Goal: Task Accomplishment & Management: Complete application form

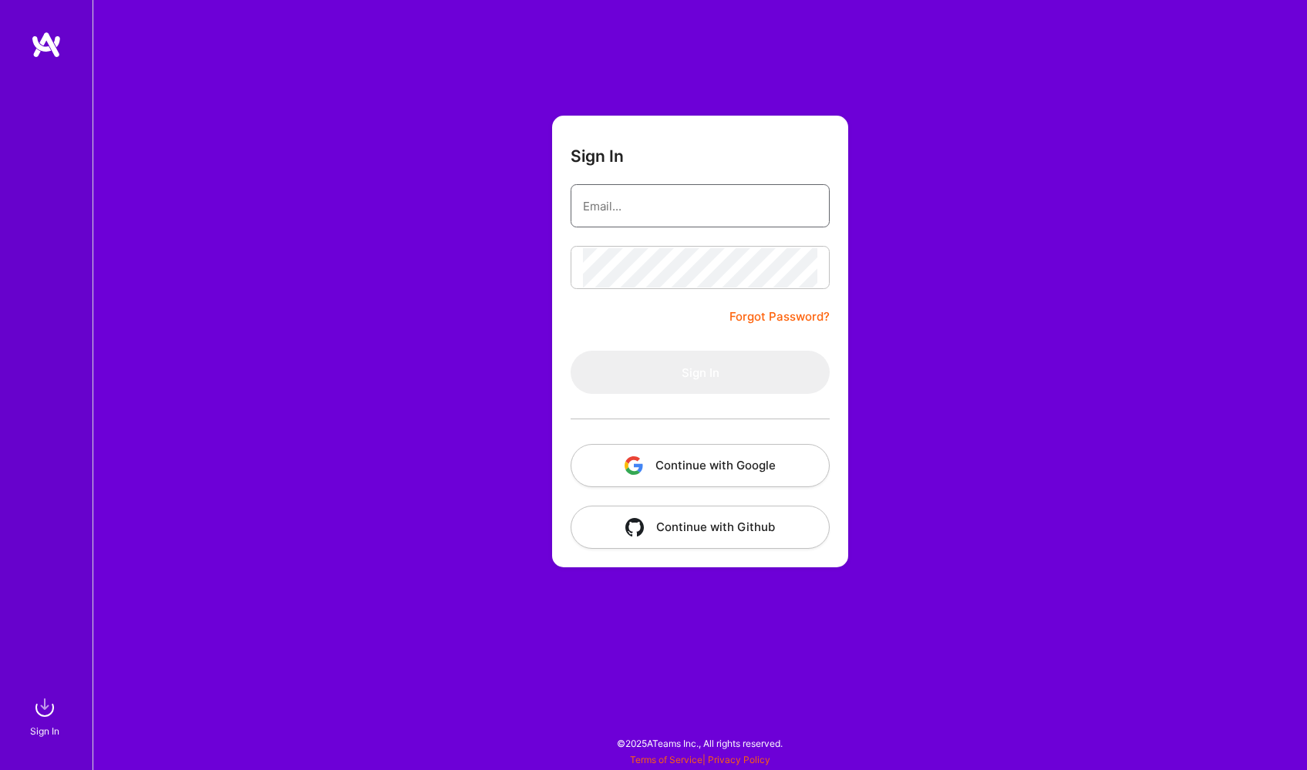
type input "[DOMAIN_NAME][EMAIL_ADDRESS][DOMAIN_NAME]"
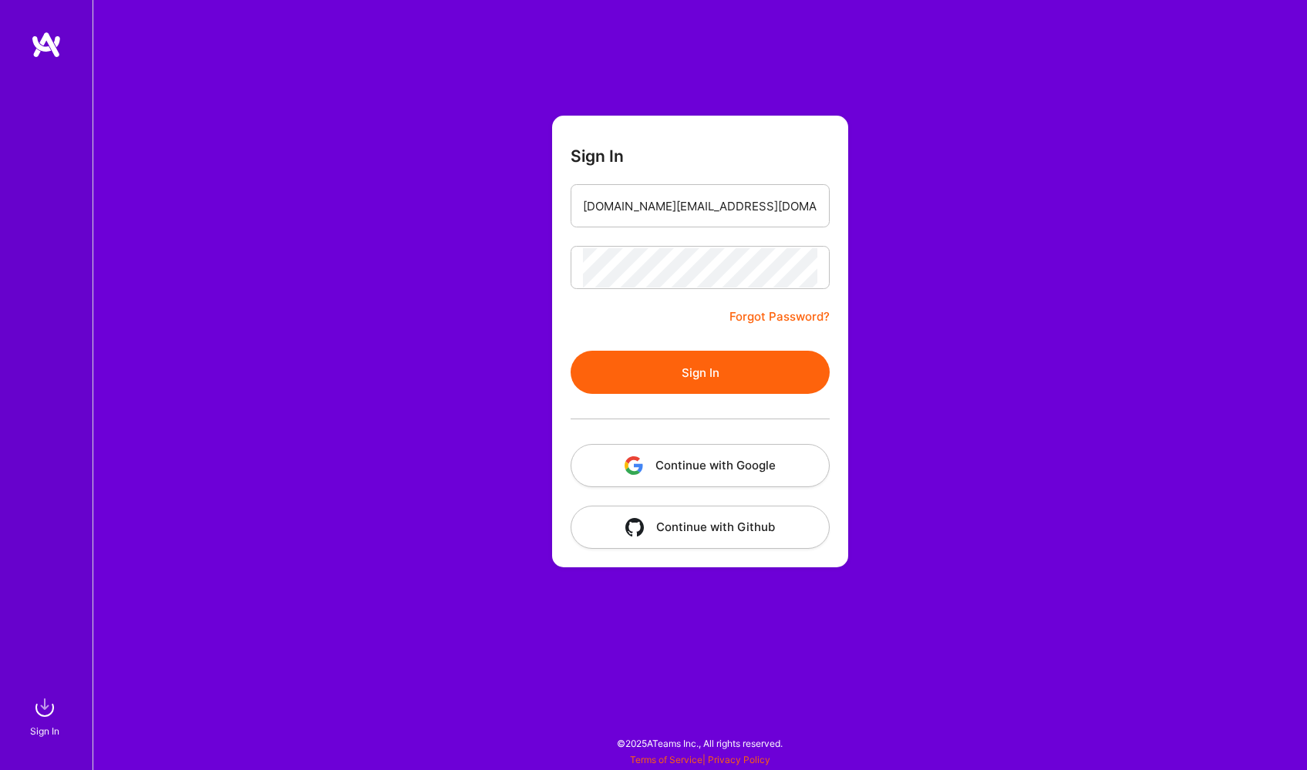
click at [709, 382] on button "Sign In" at bounding box center [700, 372] width 259 height 43
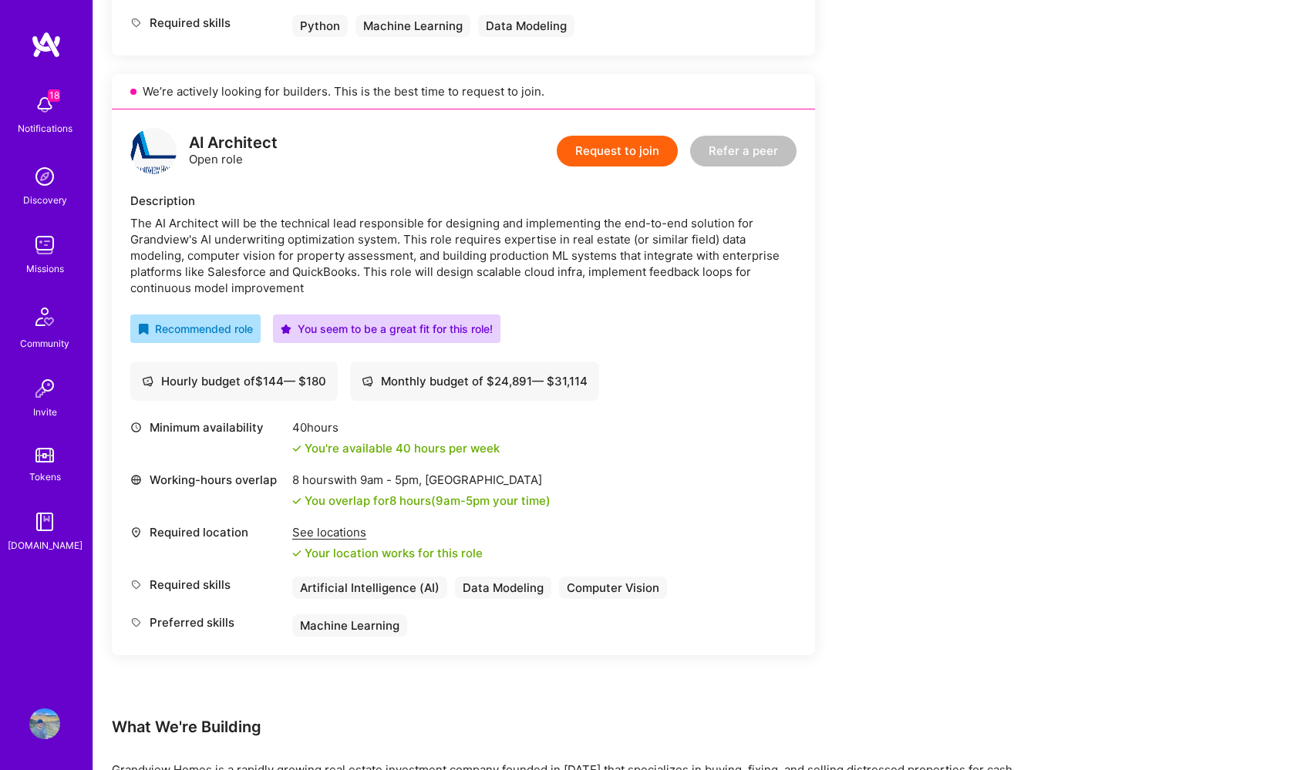
scroll to position [837, 0]
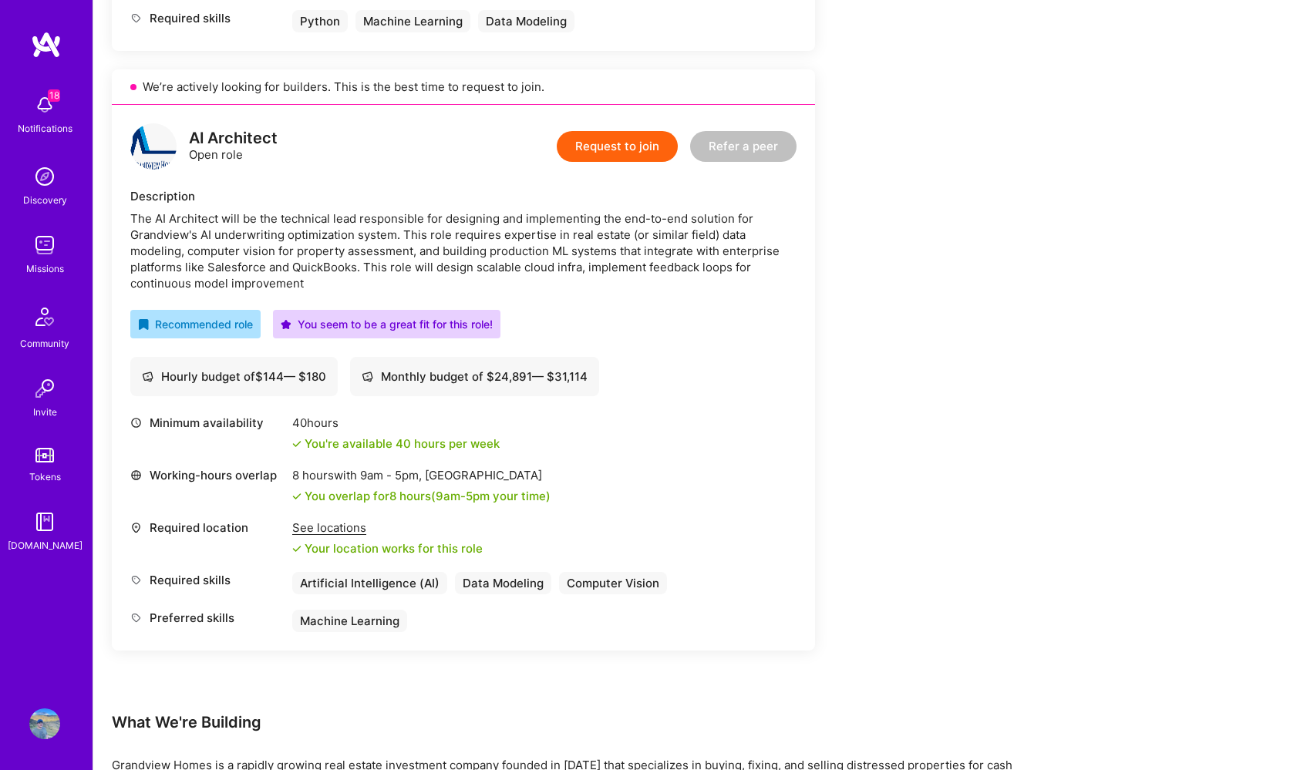
click at [625, 151] on button "Request to join" at bounding box center [617, 146] width 121 height 31
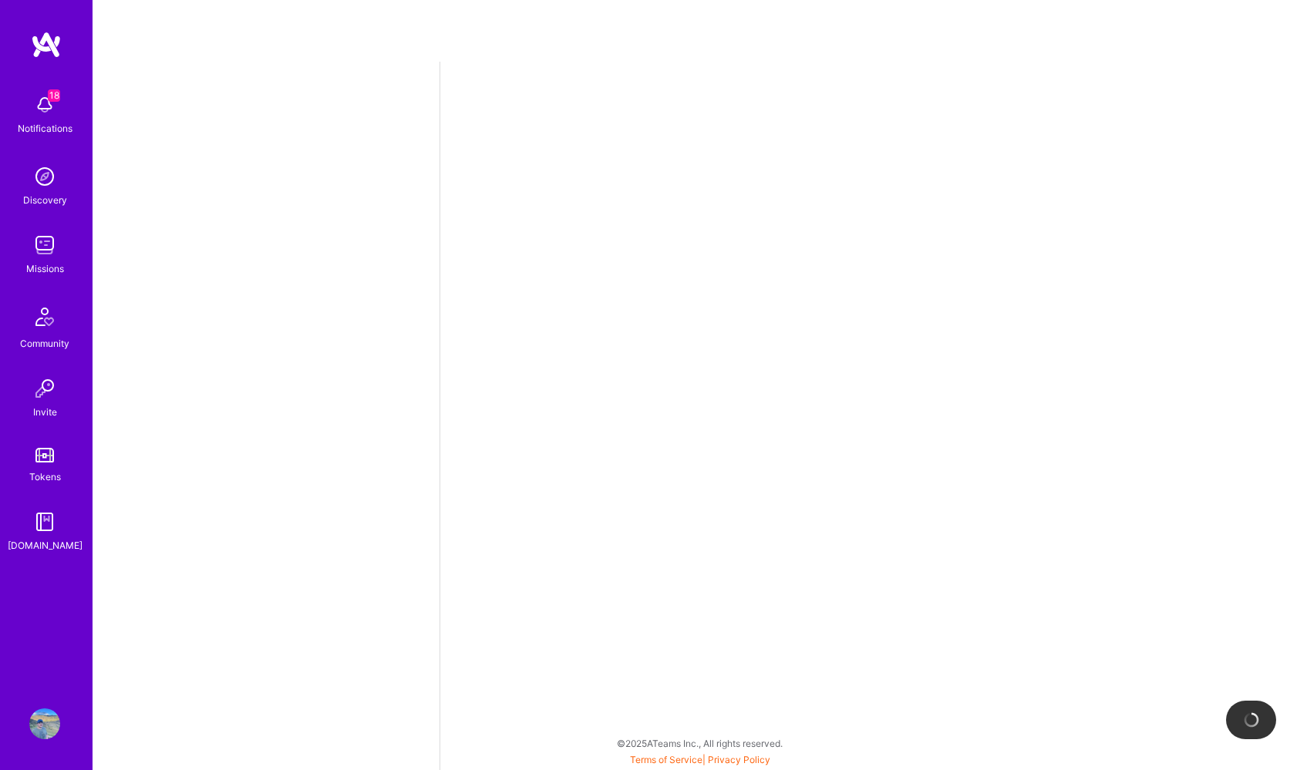
select select "US"
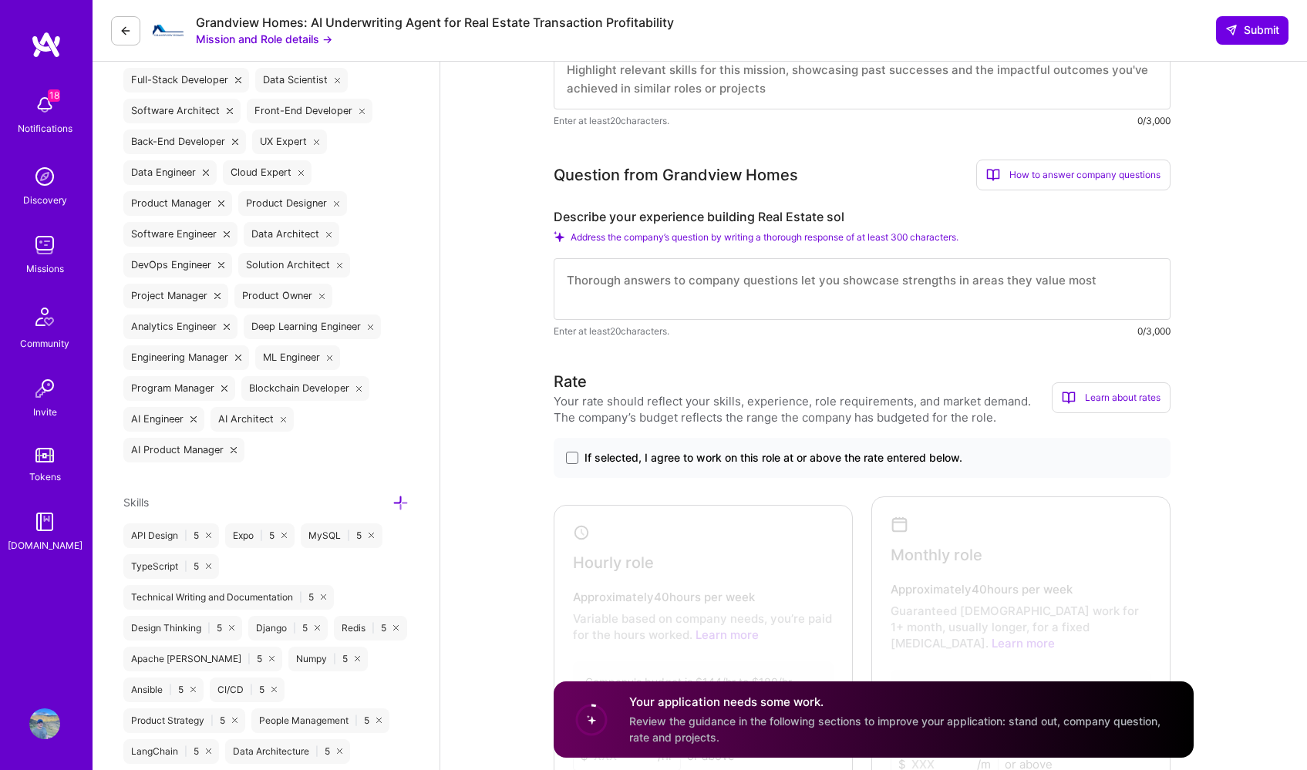
scroll to position [625, 0]
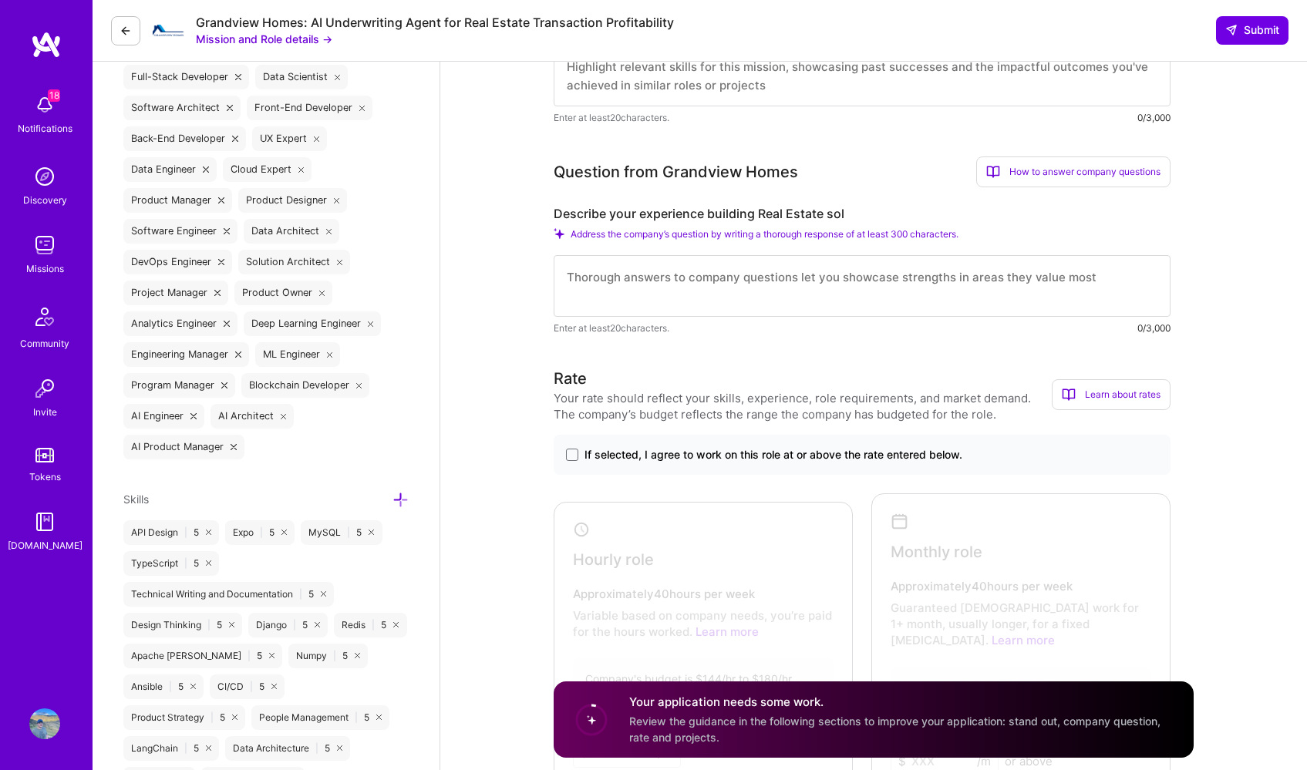
click at [714, 280] on textarea at bounding box center [862, 286] width 617 height 62
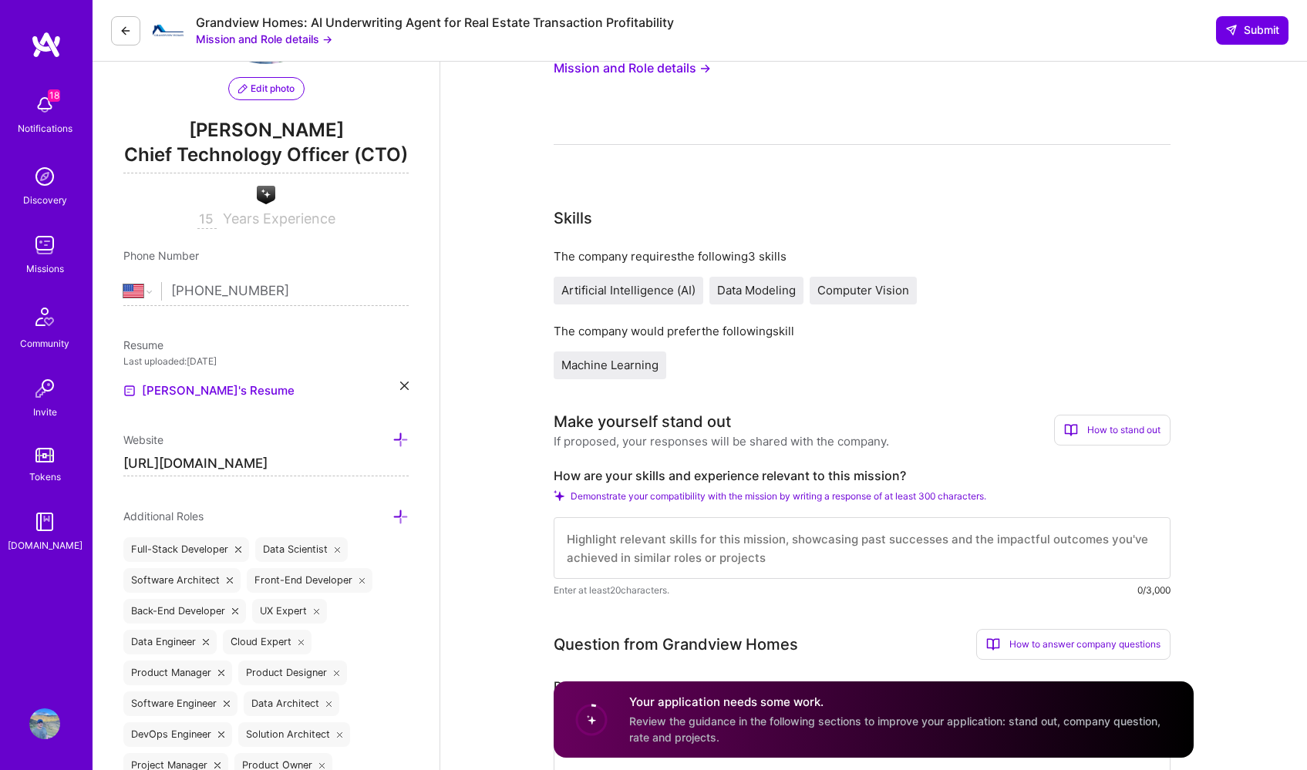
scroll to position [0, 0]
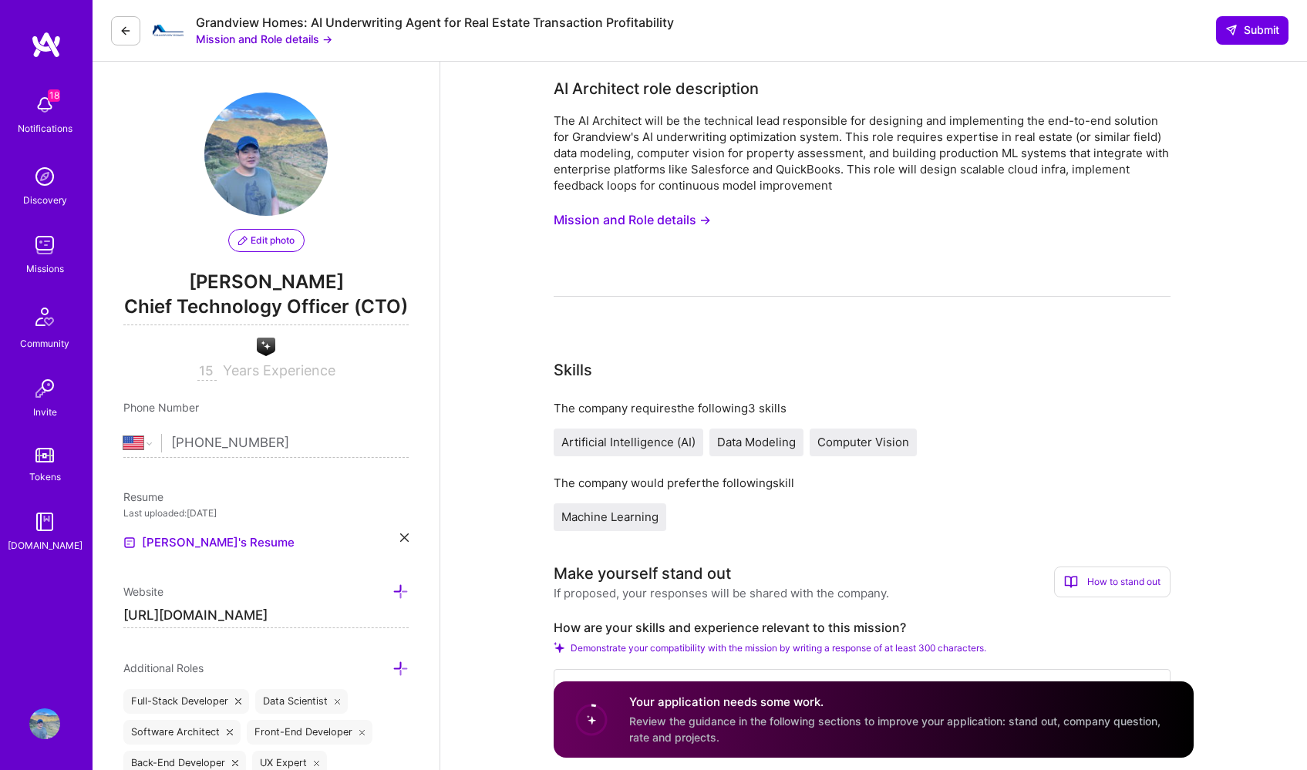
click at [677, 213] on button "Mission and Role details →" at bounding box center [632, 220] width 157 height 29
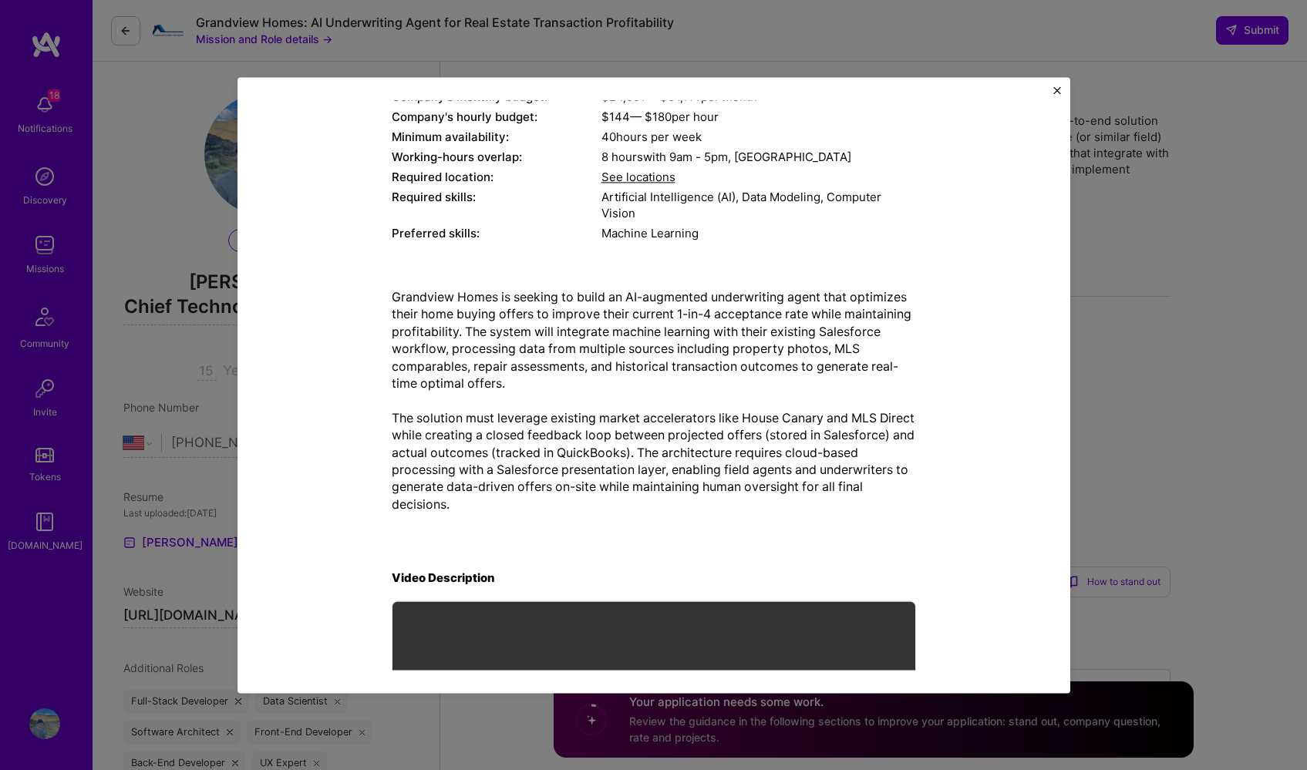
scroll to position [262, 0]
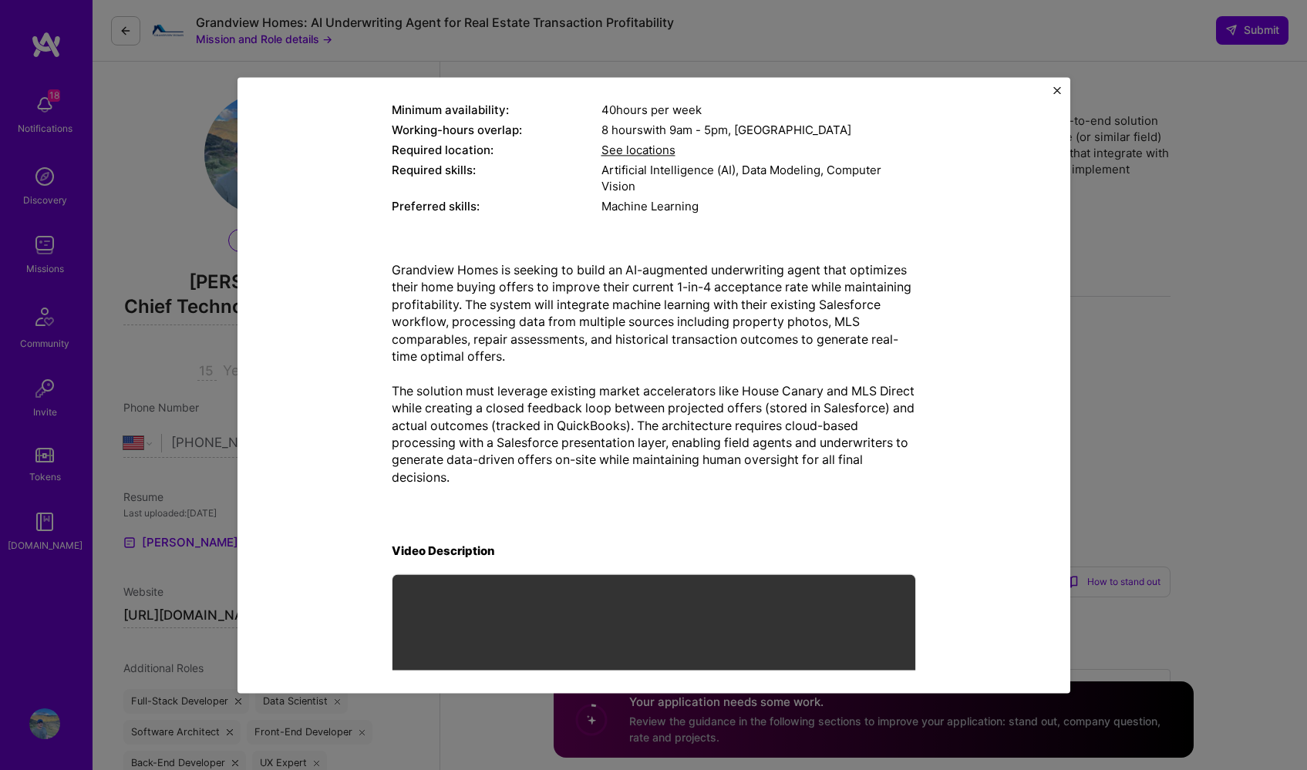
click at [1112, 353] on div "Mission Description and Role Details AI Architect role description The AI Archi…" at bounding box center [653, 385] width 1307 height 770
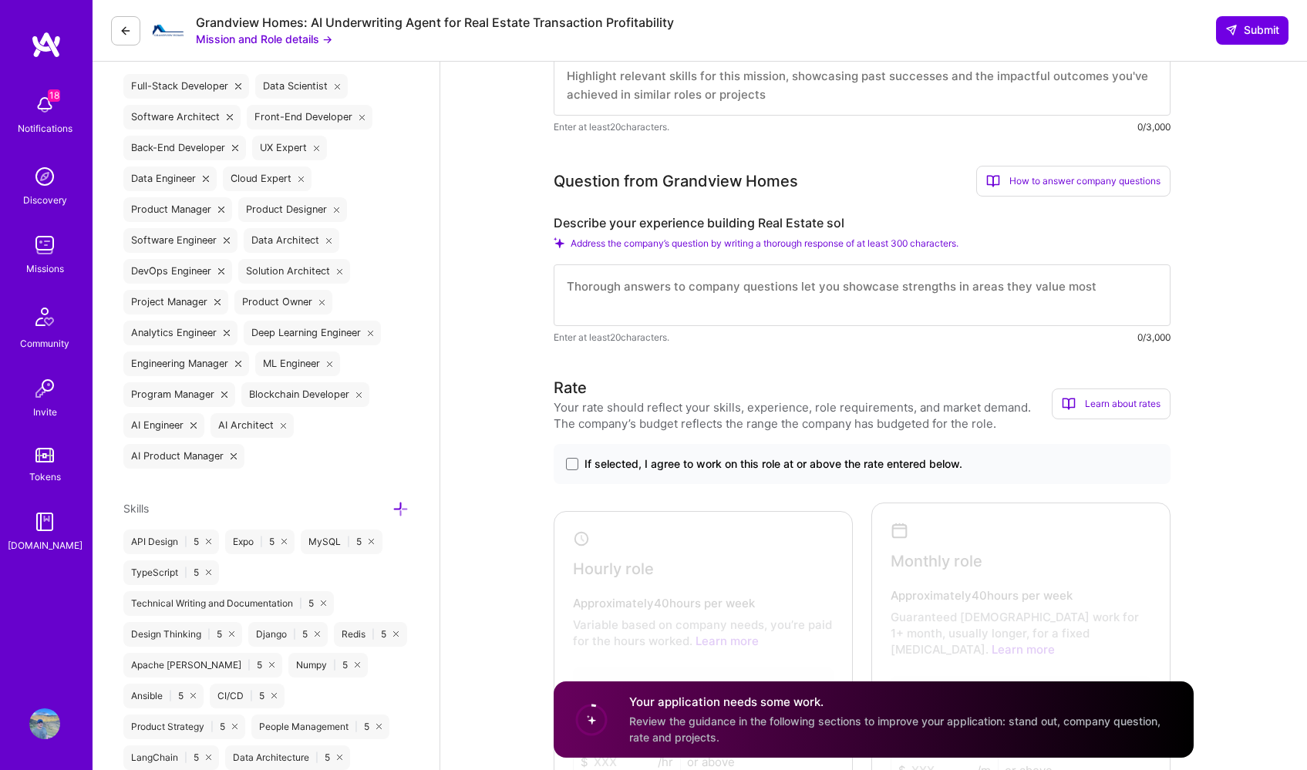
scroll to position [574, 0]
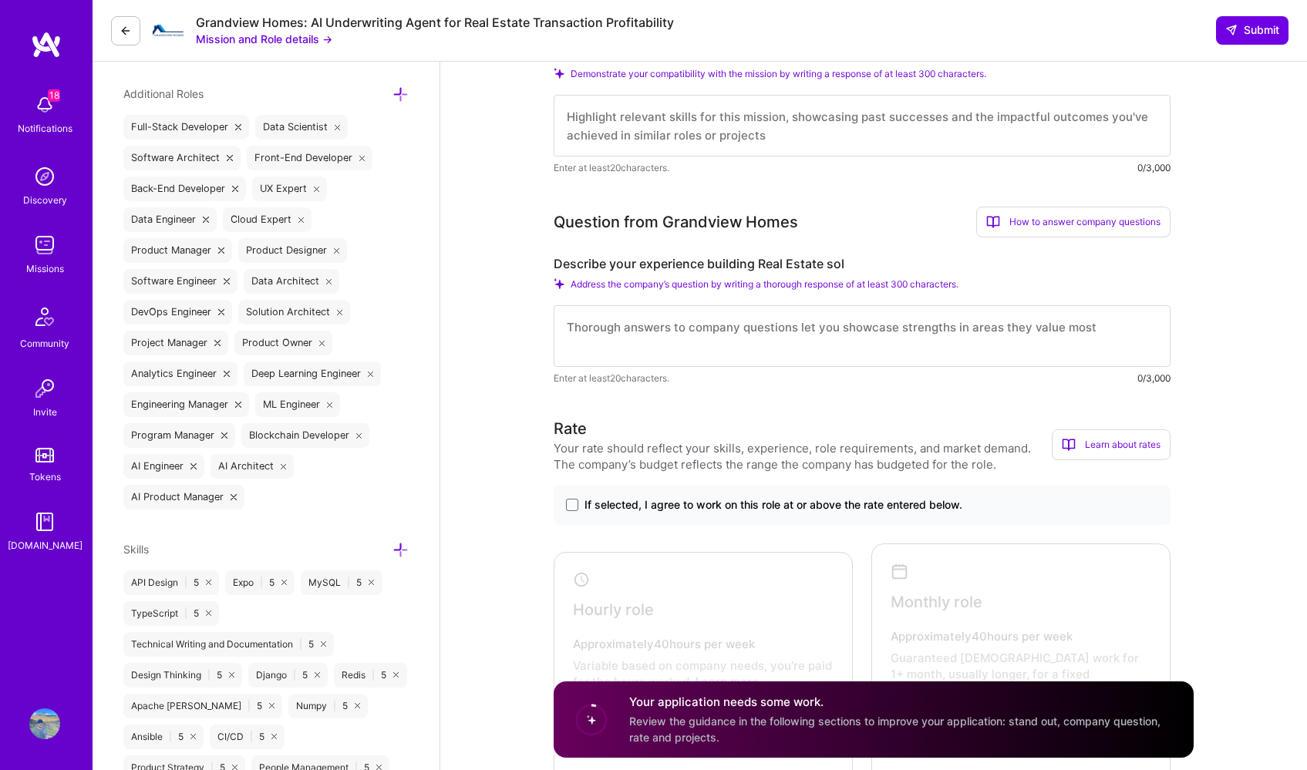
click at [792, 350] on textarea at bounding box center [862, 336] width 617 height 62
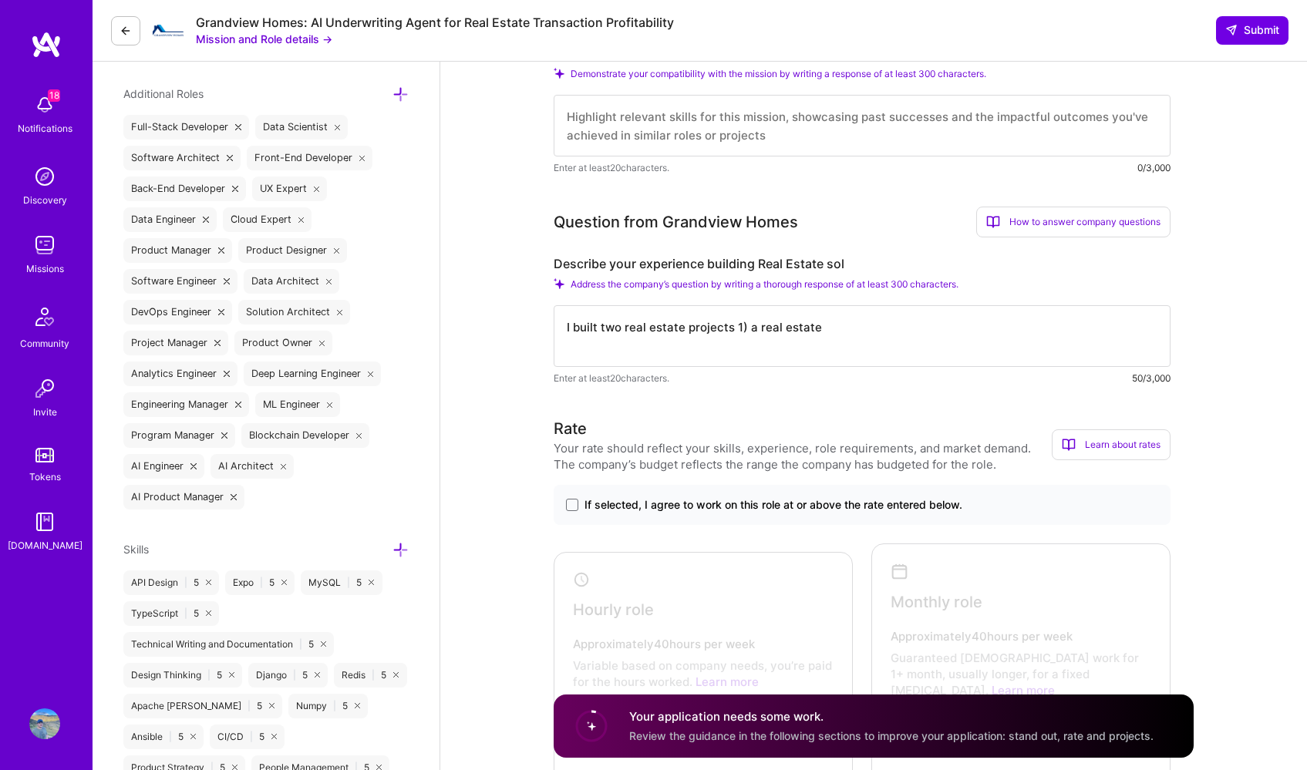
click at [612, 327] on textarea "I built two real estate projects 1) a real estate" at bounding box center [862, 336] width 617 height 62
click at [829, 320] on textarea "I built three real estate projects 1) a real estate" at bounding box center [862, 336] width 617 height 62
drag, startPoint x: 764, startPoint y: 327, endPoint x: 1074, endPoint y: 331, distance: 310.0
click at [1074, 332] on textarea "I built three real estate projects 1) a real estate chatbot for" at bounding box center [862, 336] width 617 height 62
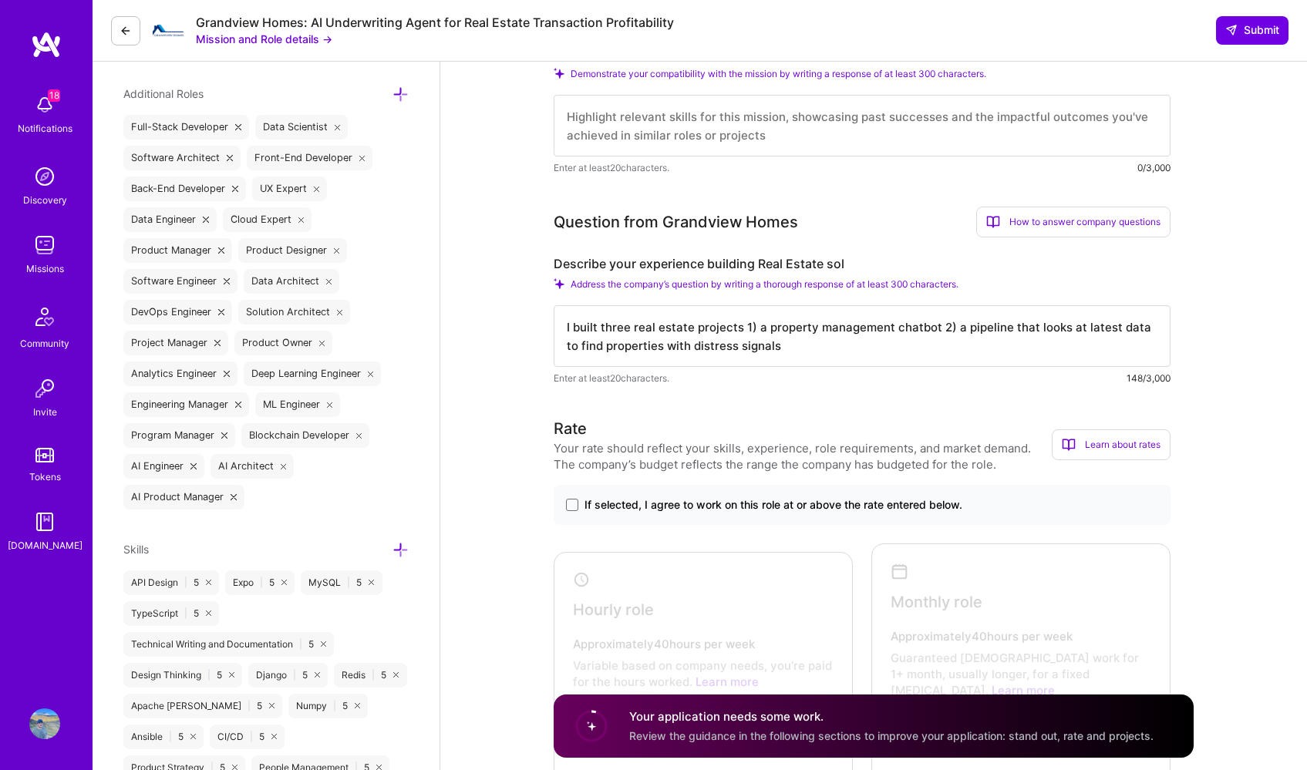
click at [591, 346] on textarea "I built three real estate projects 1) a property management chatbot 2) a pipeli…" at bounding box center [862, 336] width 617 height 62
click at [827, 345] on textarea "I built three real estate projects 1) a property management chatbot 2) a pipeli…" at bounding box center [862, 336] width 617 height 62
click at [955, 327] on textarea "I built three real estate projects 1) a property management chatbot 2) a pipeli…" at bounding box center [862, 336] width 617 height 62
click at [997, 332] on textarea "I built three real estate projects 1) a property management chatbot 2) an pipel…" at bounding box center [862, 336] width 617 height 62
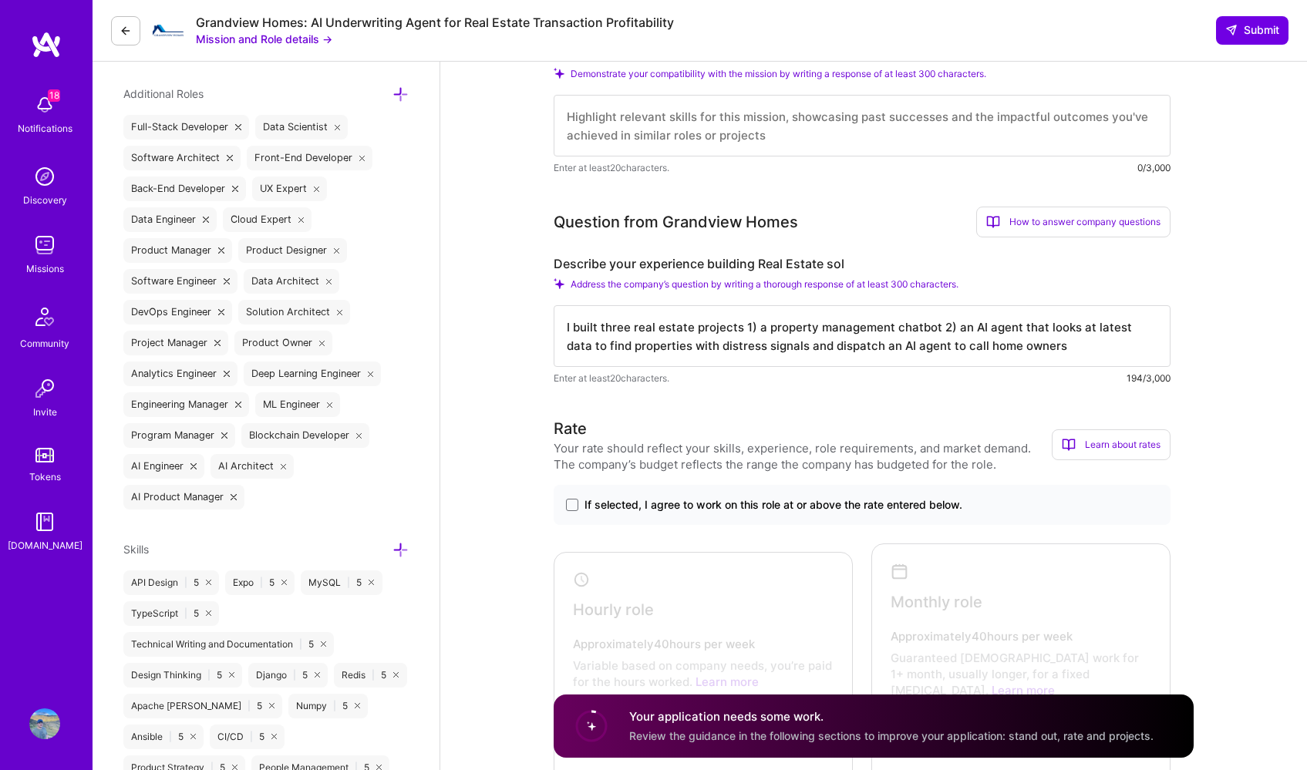
click at [1059, 354] on textarea "I built three real estate projects 1) a property management chatbot 2) an AI ag…" at bounding box center [862, 336] width 617 height 62
click at [861, 346] on textarea "I built three real estate projects 1) a property management chatbot 2) an AI ag…" at bounding box center [862, 336] width 617 height 62
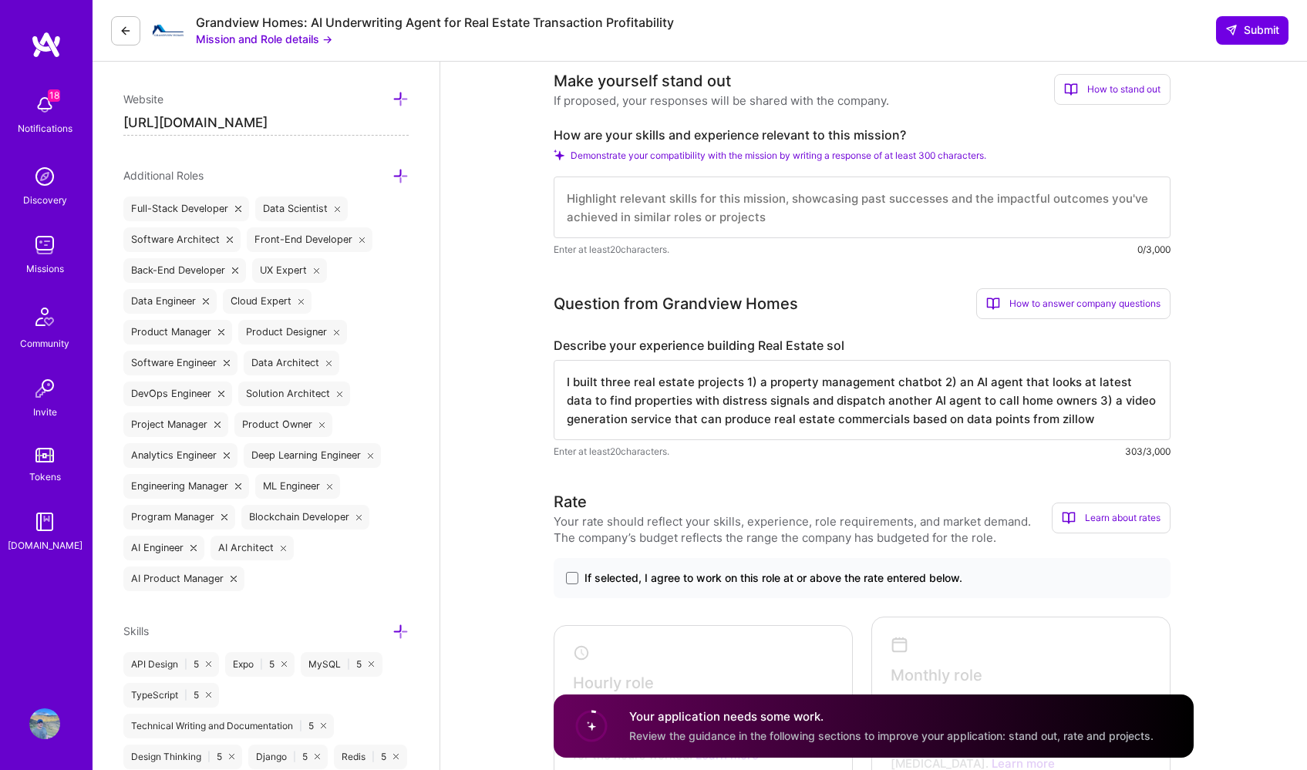
scroll to position [447, 0]
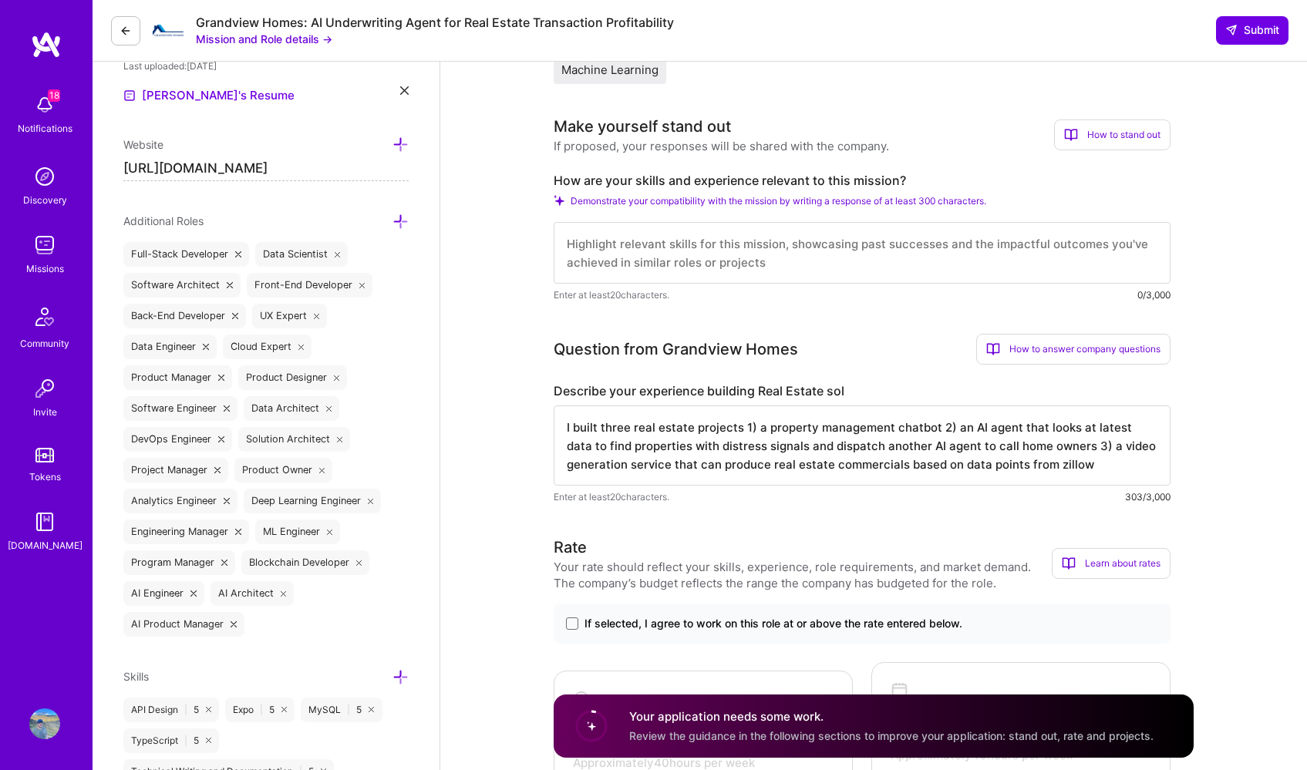
type textarea "I built three real estate projects 1) a property management chatbot 2) an AI ag…"
click at [792, 254] on textarea at bounding box center [862, 253] width 617 height 62
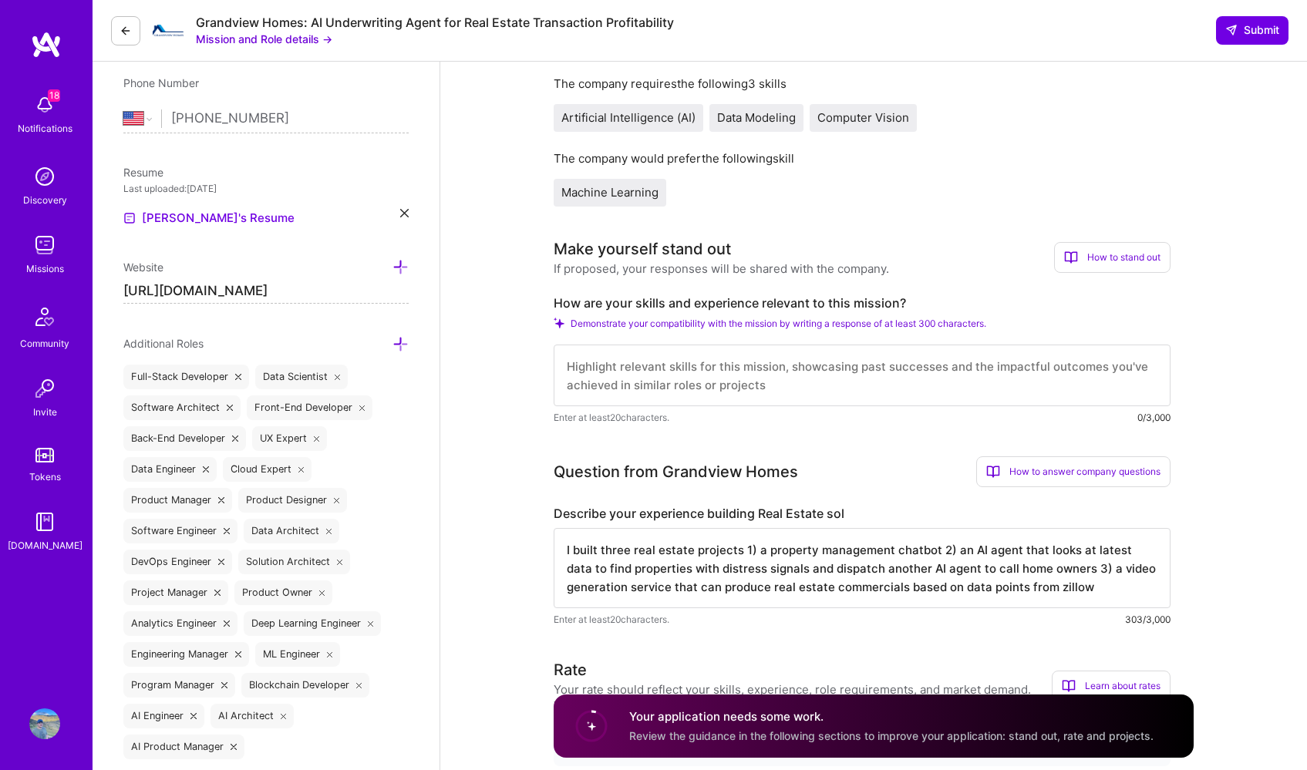
scroll to position [328, 0]
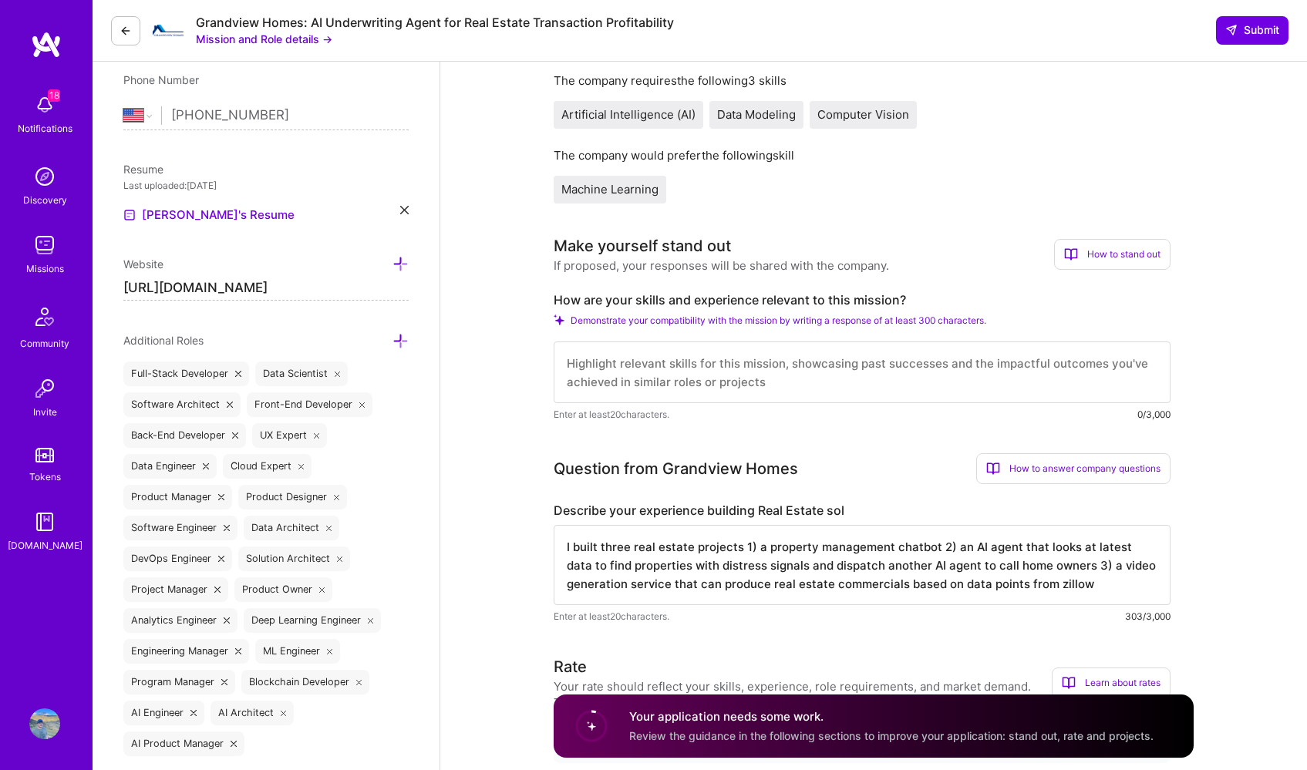
click at [659, 396] on textarea at bounding box center [862, 373] width 617 height 62
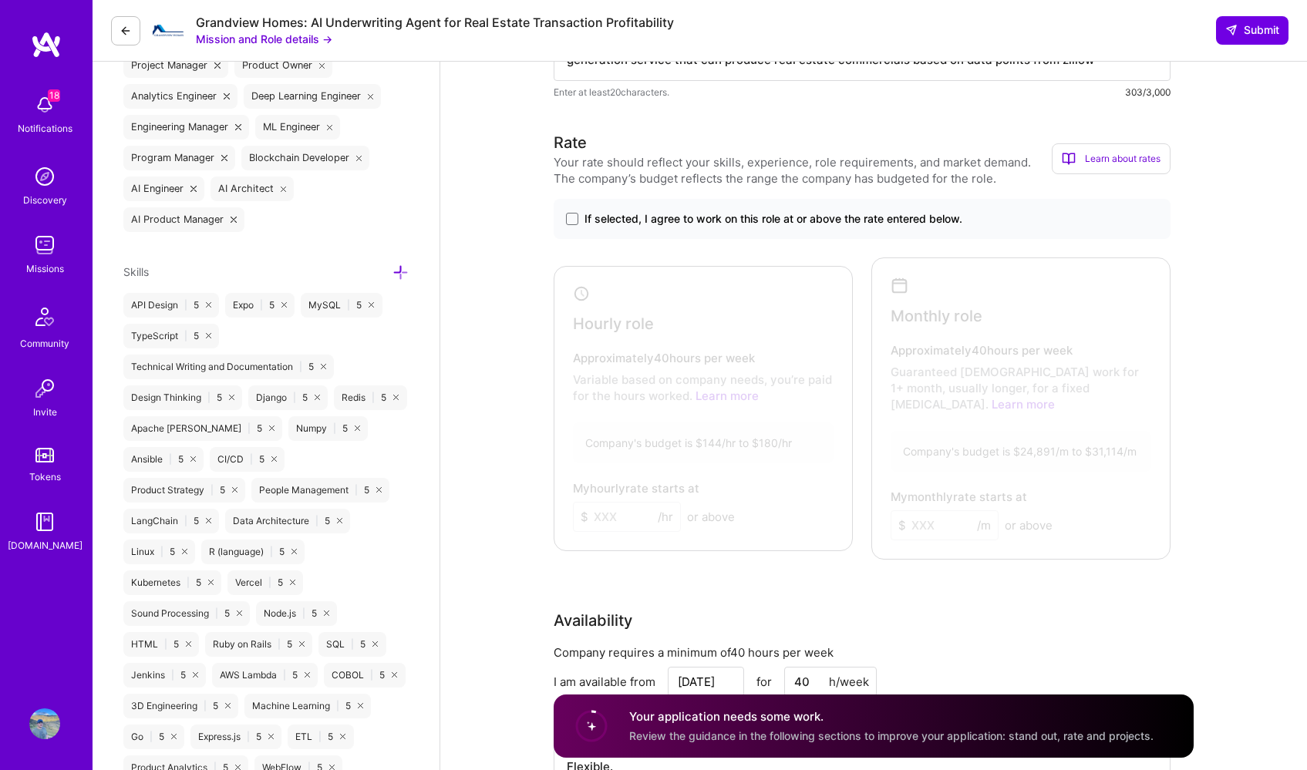
scroll to position [854, 0]
type textarea "I'm well versed in ML/AI and I built more than a dozen products from scratch an…"
click at [574, 220] on span at bounding box center [572, 217] width 12 height 12
click at [0, 0] on input "If selected, I agree to work on this role at or above the rate entered below." at bounding box center [0, 0] width 0 height 0
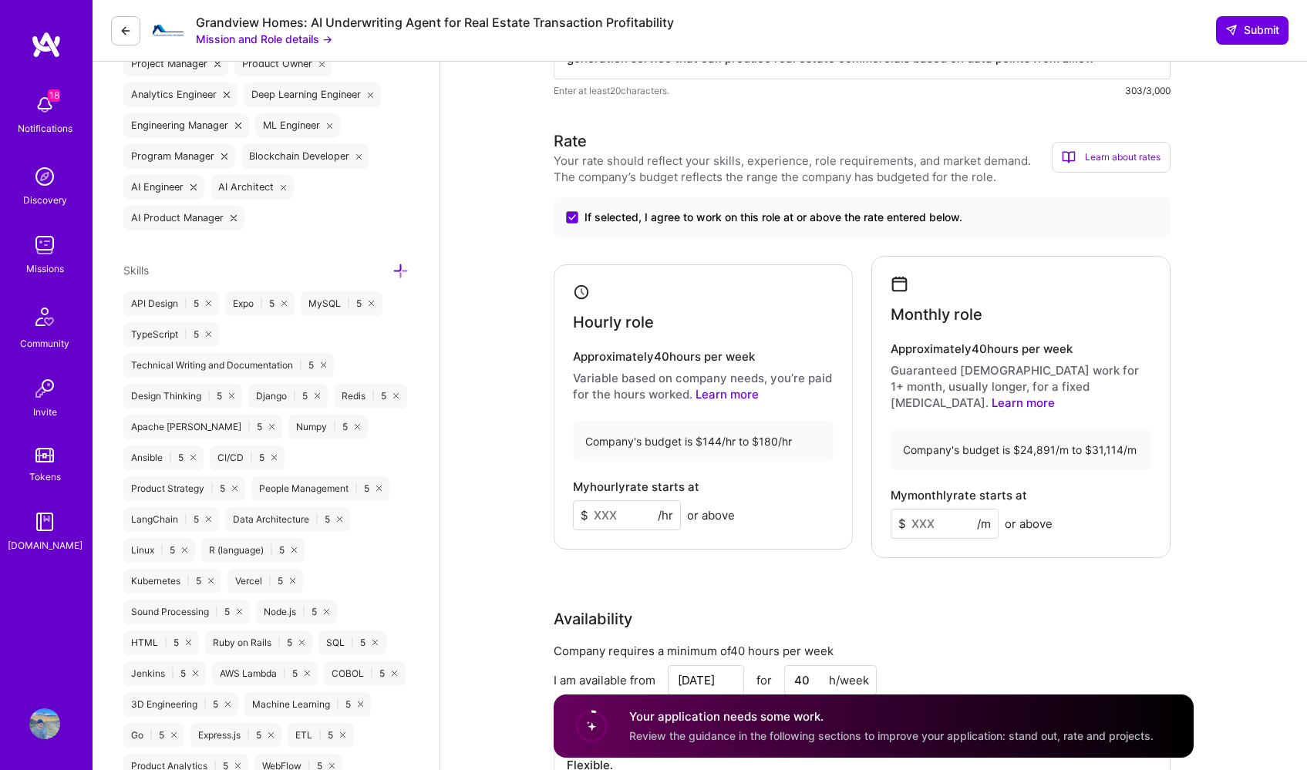
click at [636, 513] on input at bounding box center [627, 515] width 108 height 30
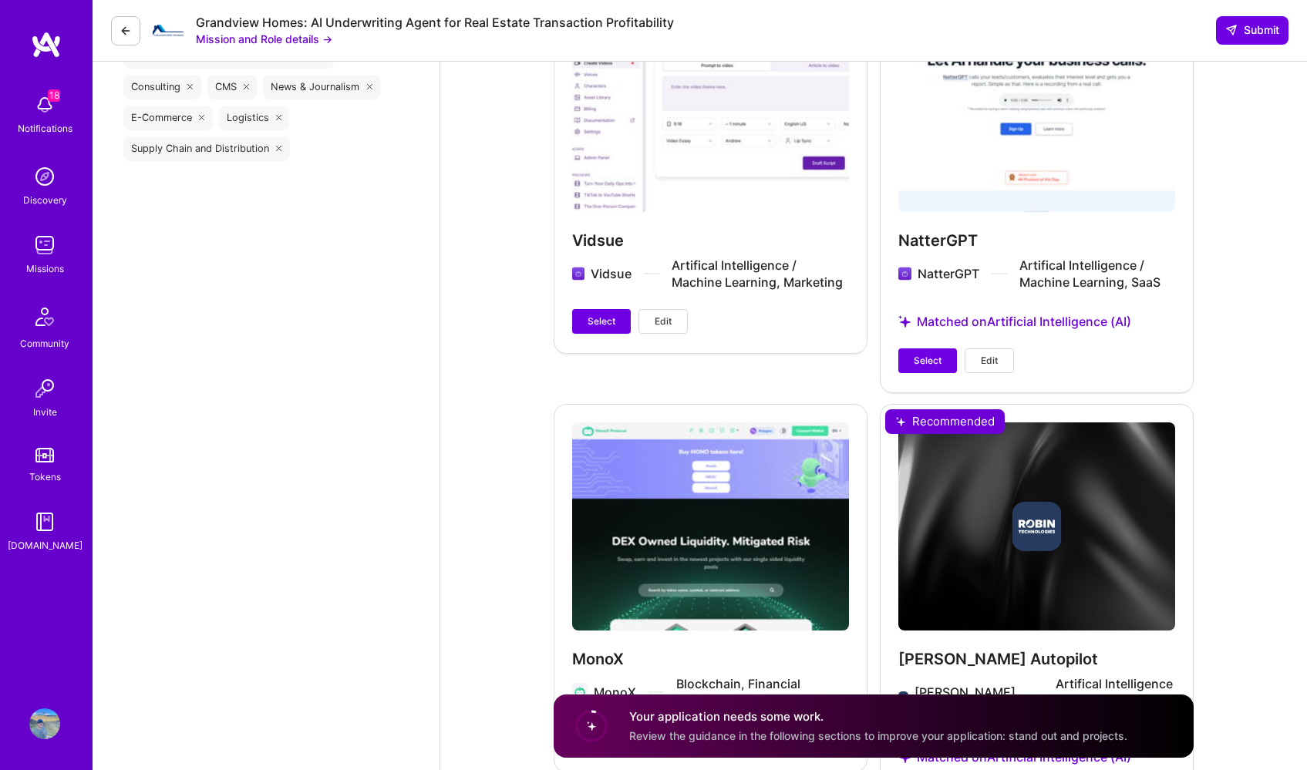
scroll to position [2910, 0]
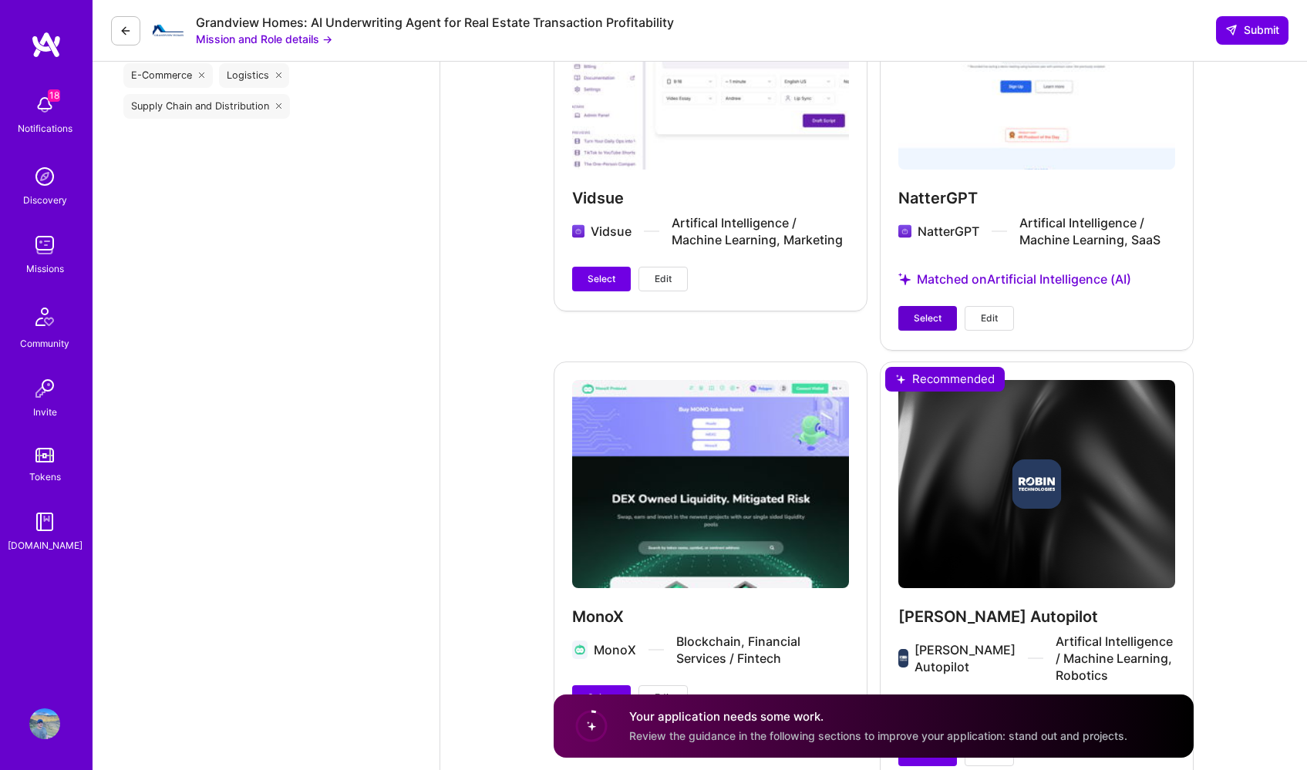
type input "170"
click at [930, 312] on span "Select" at bounding box center [928, 319] width 28 height 14
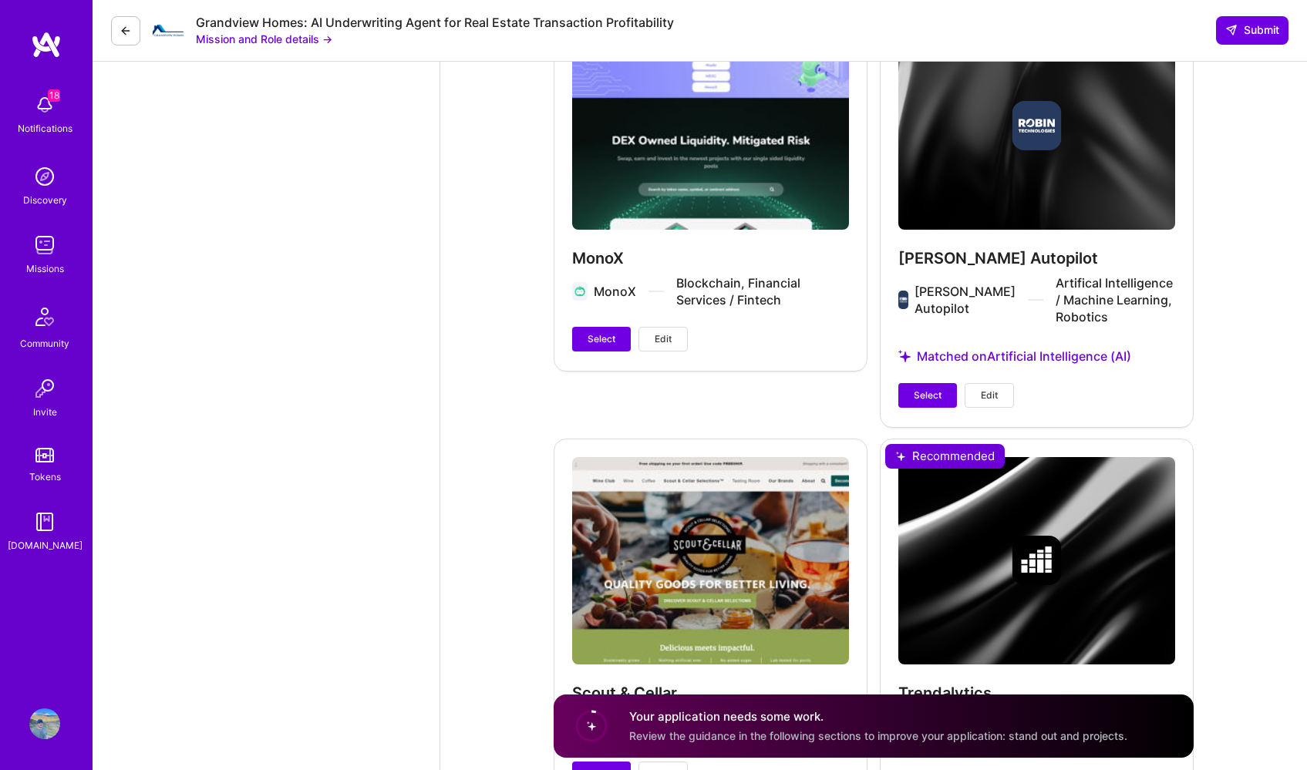
scroll to position [3432, 0]
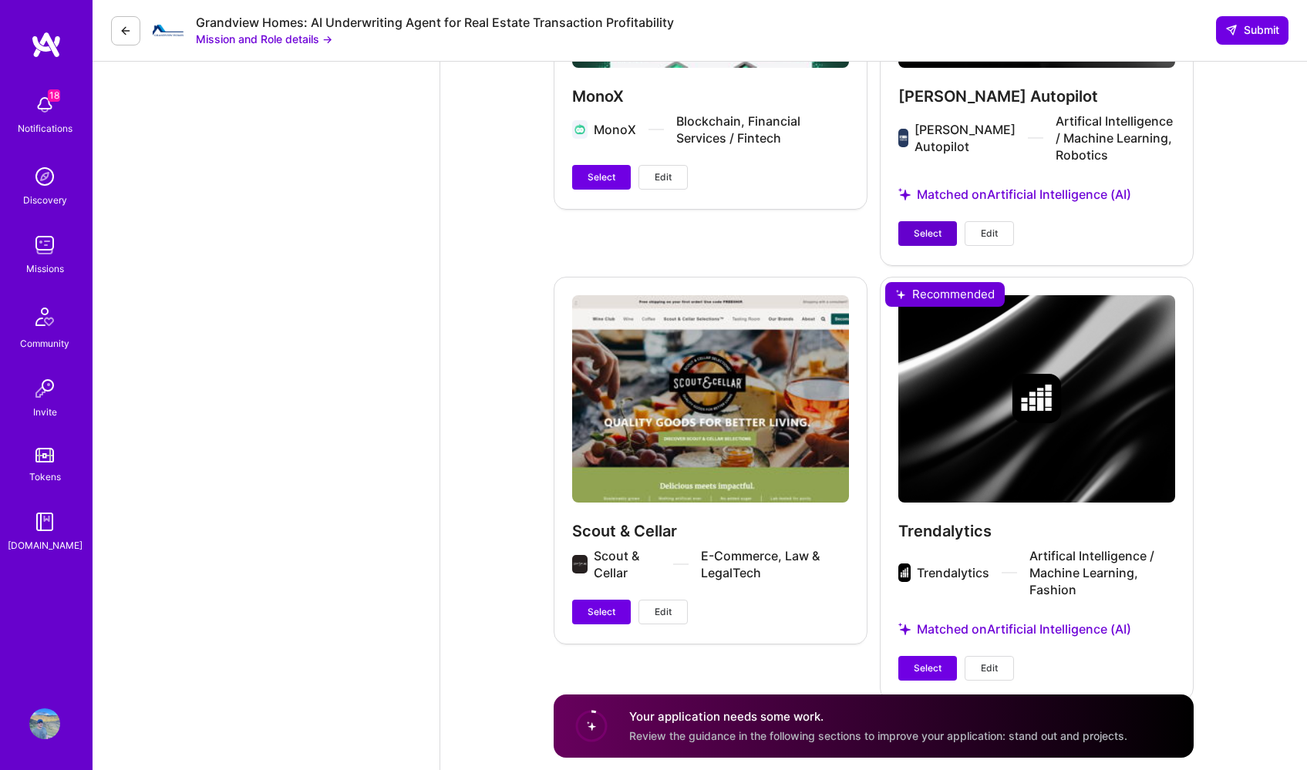
click at [932, 227] on span "Select" at bounding box center [928, 234] width 28 height 14
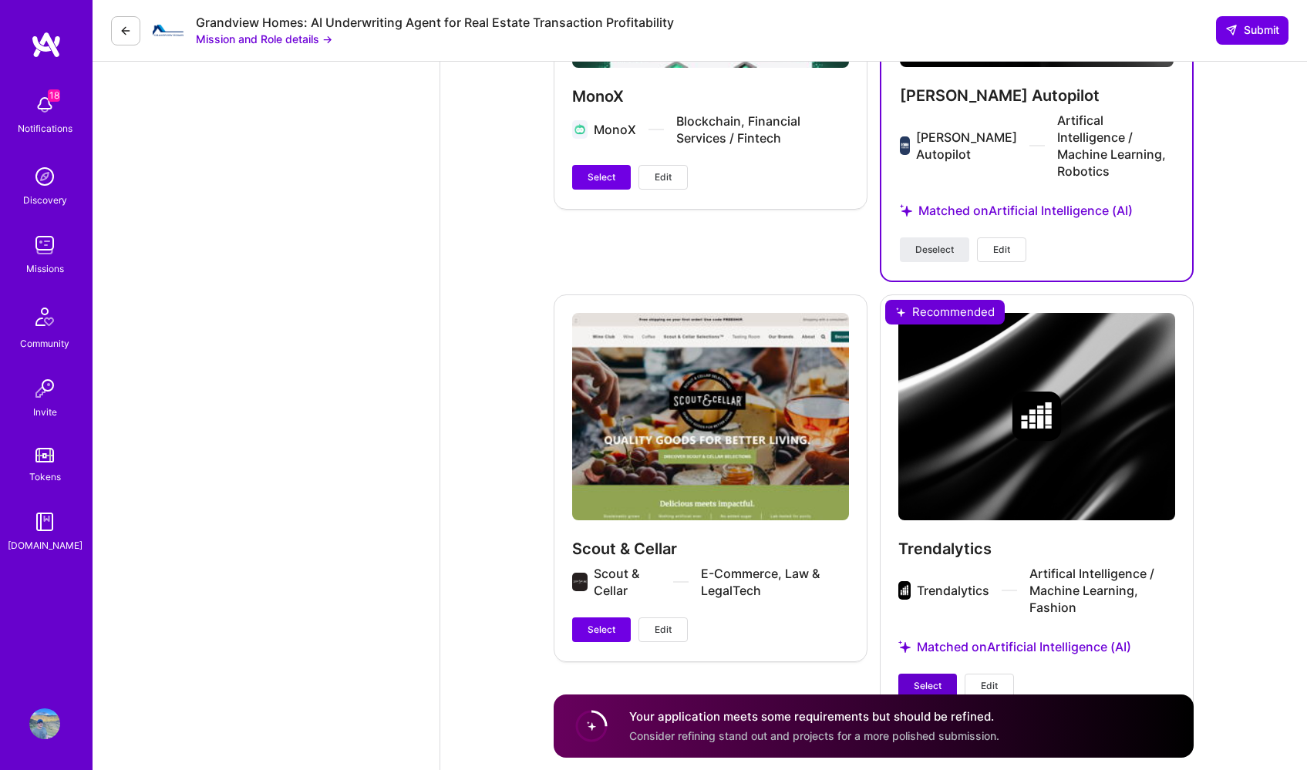
click at [935, 674] on button "Select" at bounding box center [927, 686] width 59 height 25
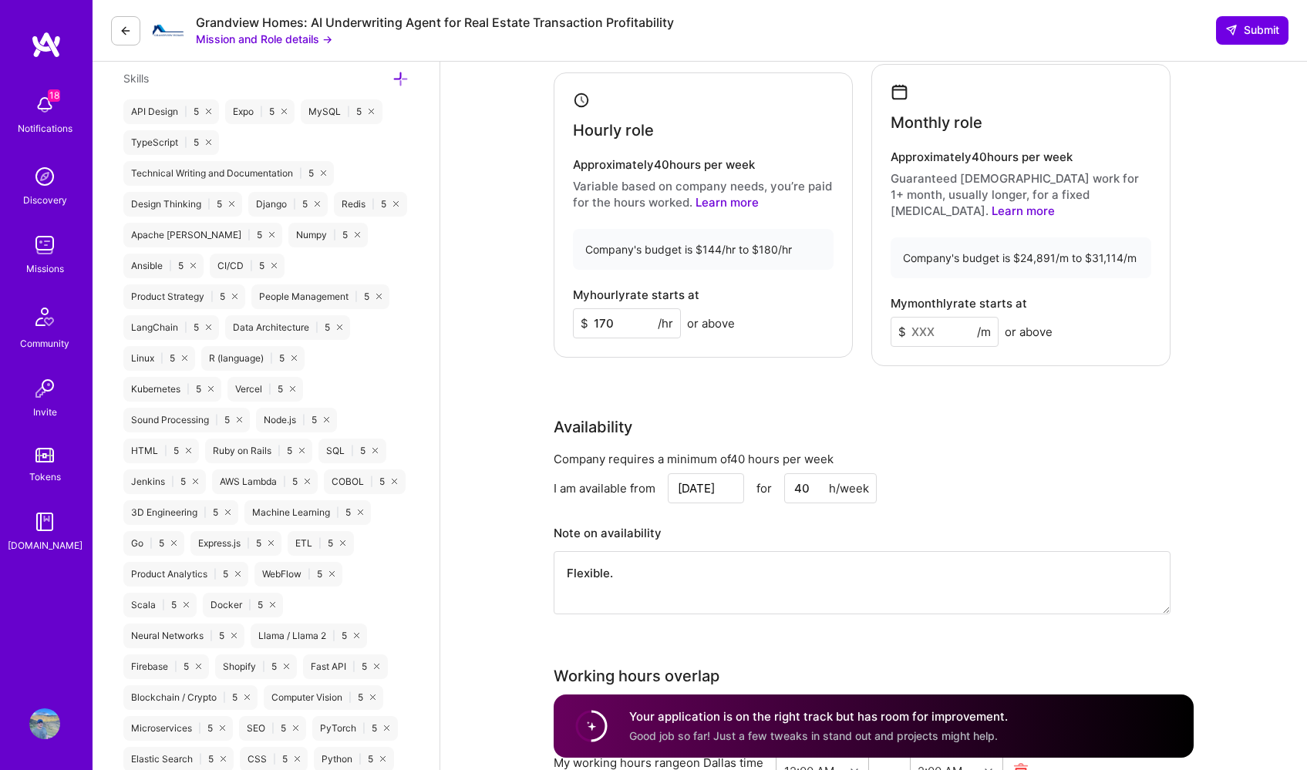
scroll to position [1037, 0]
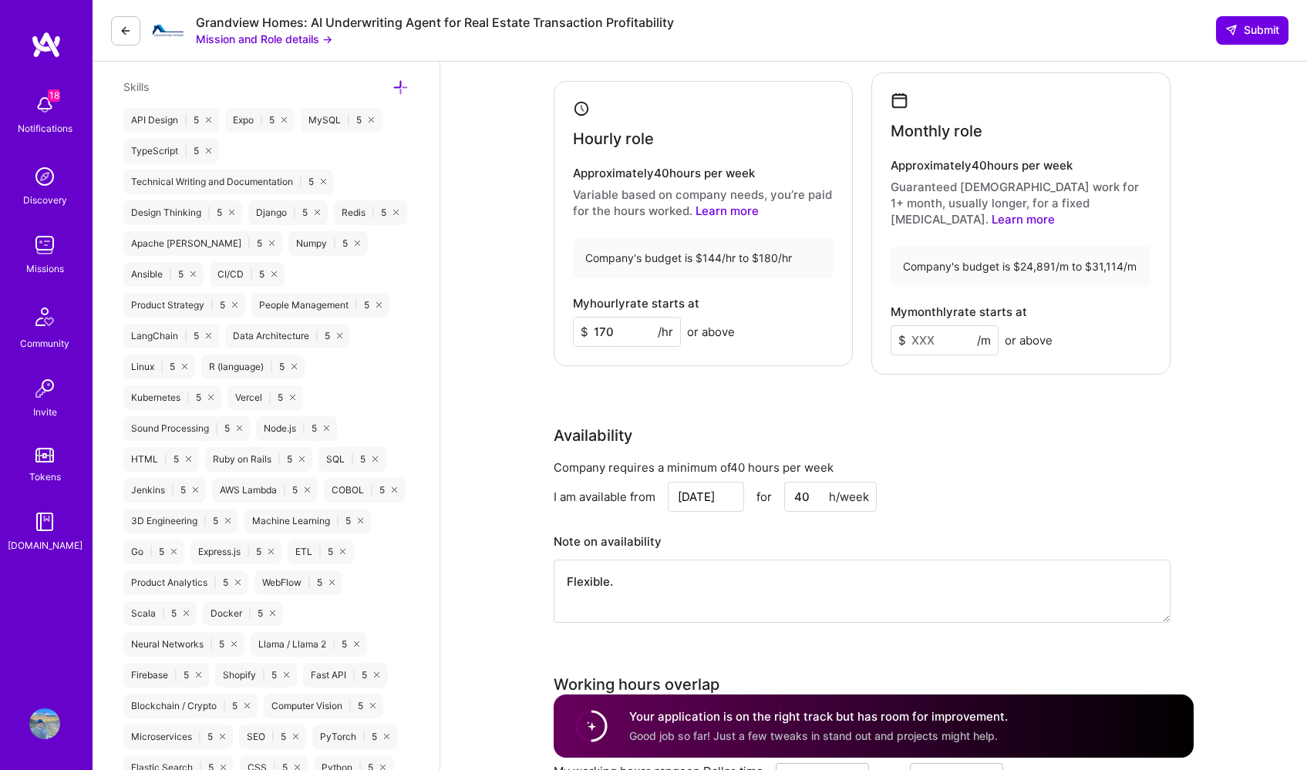
click at [938, 325] on input at bounding box center [945, 340] width 108 height 30
click at [935, 332] on input at bounding box center [945, 340] width 108 height 30
type input "30000"
click at [1252, 36] on span "Submit" at bounding box center [1252, 29] width 54 height 15
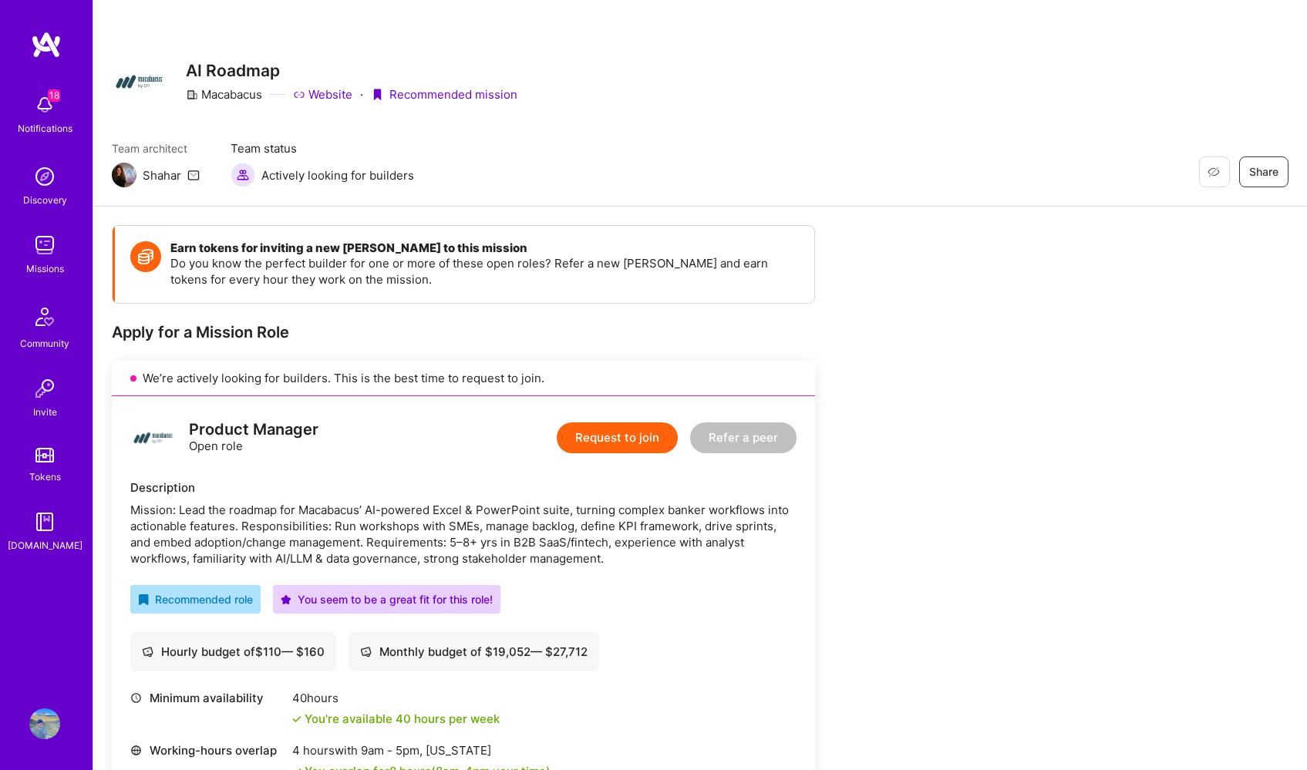
scroll to position [182, 0]
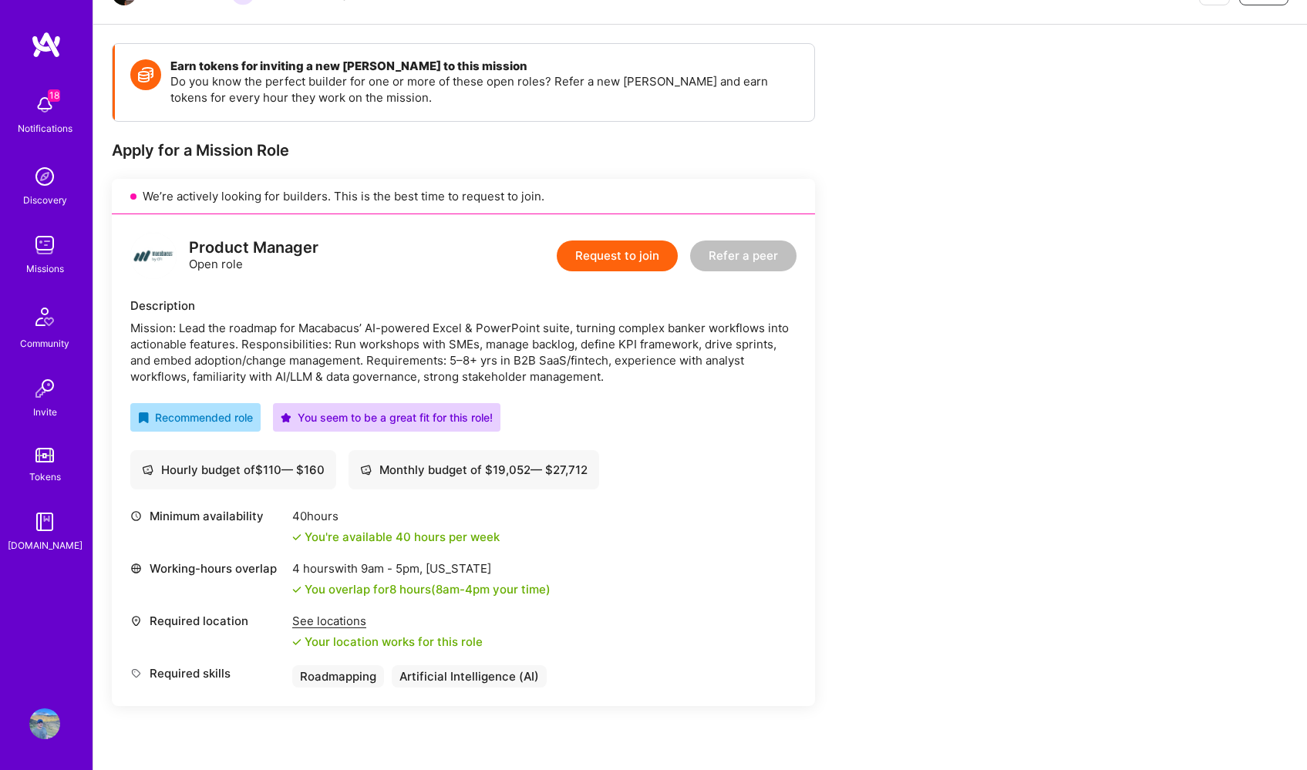
click at [631, 245] on button "Request to join" at bounding box center [617, 256] width 121 height 31
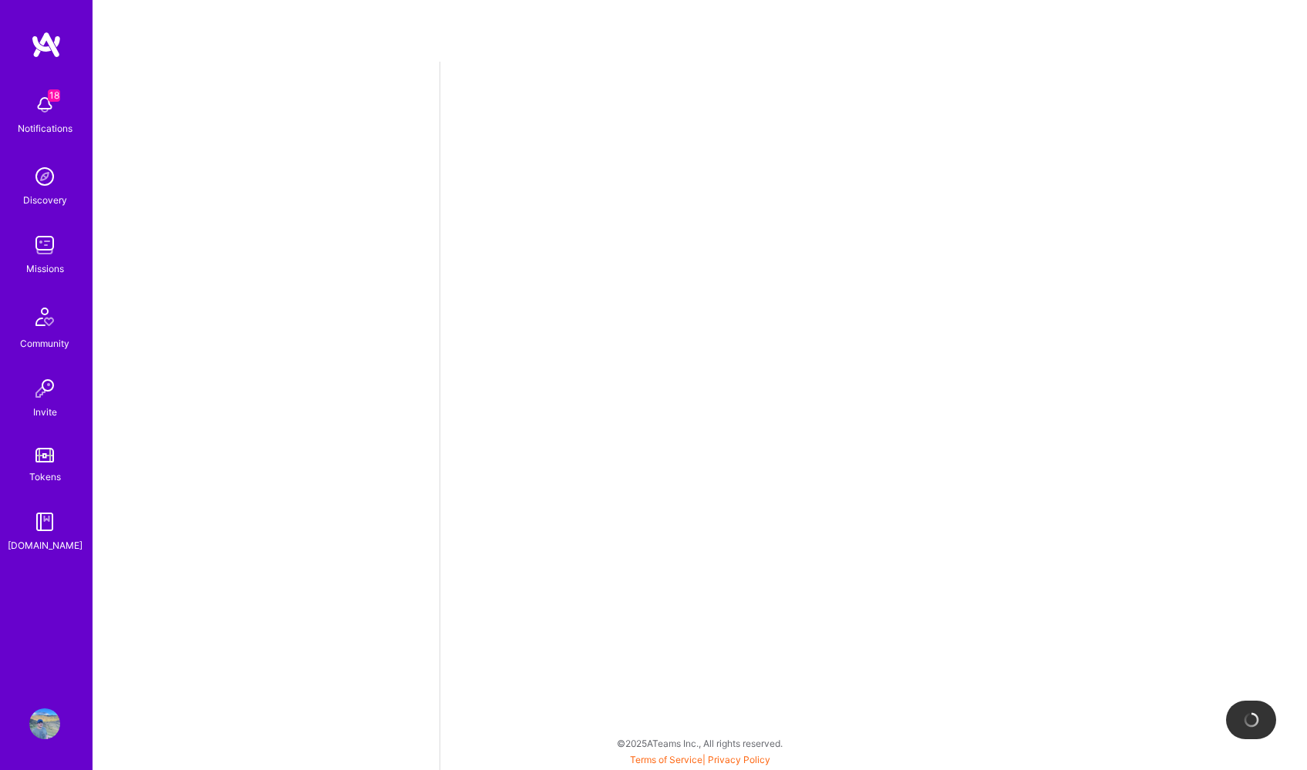
select select "US"
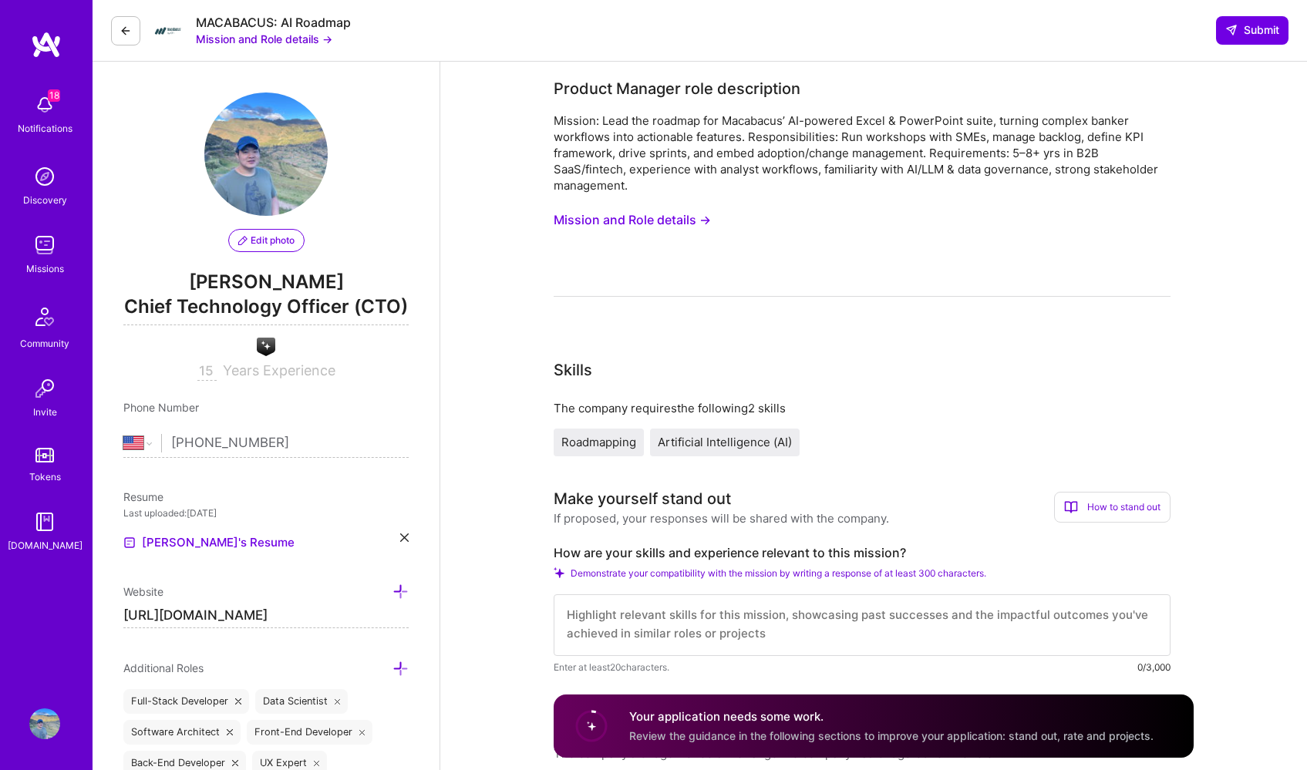
click at [698, 221] on button "Mission and Role details →" at bounding box center [632, 220] width 157 height 29
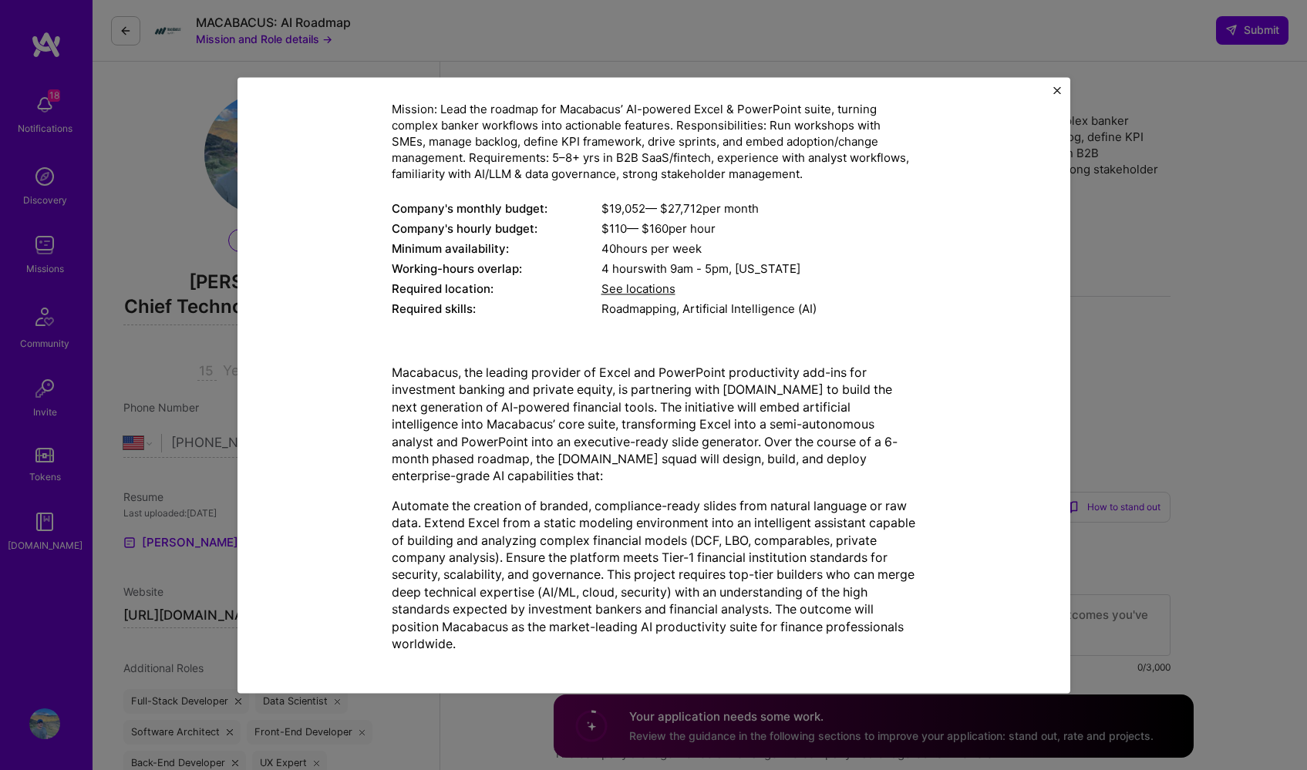
scroll to position [114, 0]
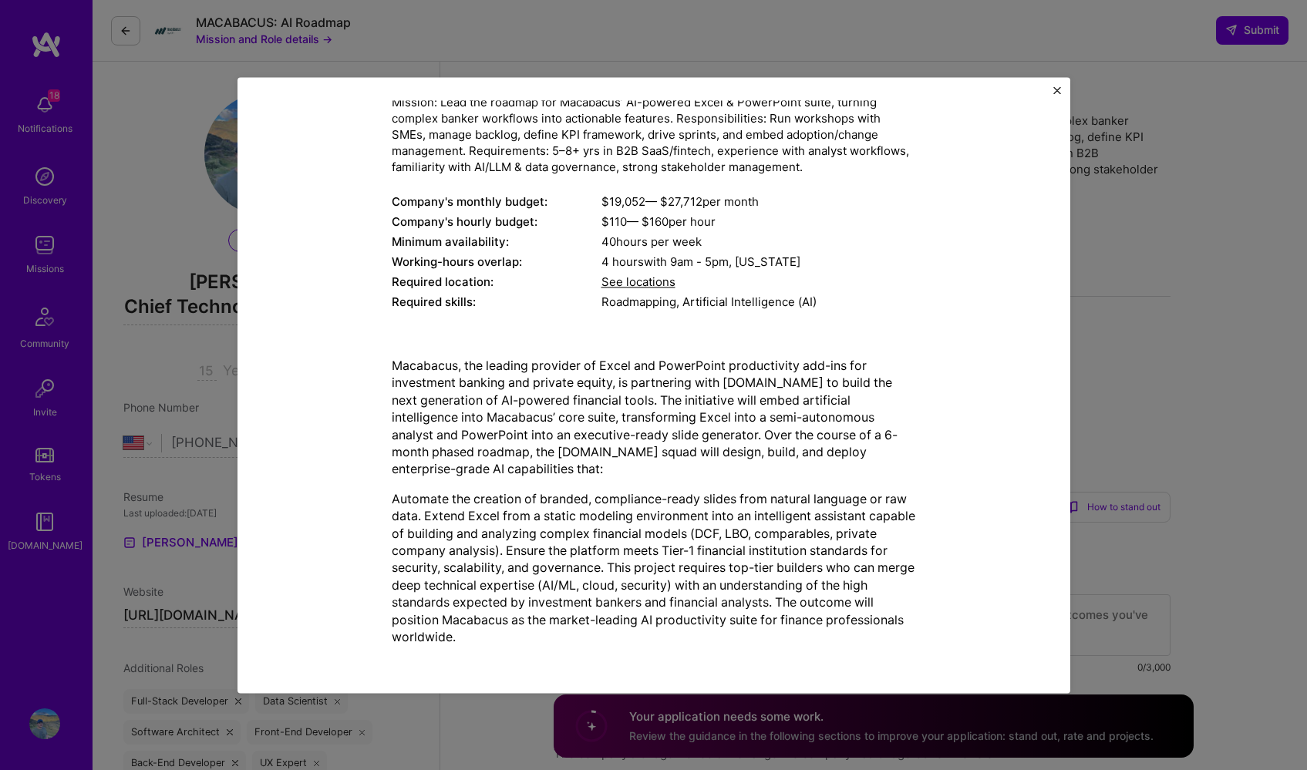
click at [1071, 409] on div "Mission Description and Role Details Product Manager role description Mission: …" at bounding box center [653, 385] width 1307 height 770
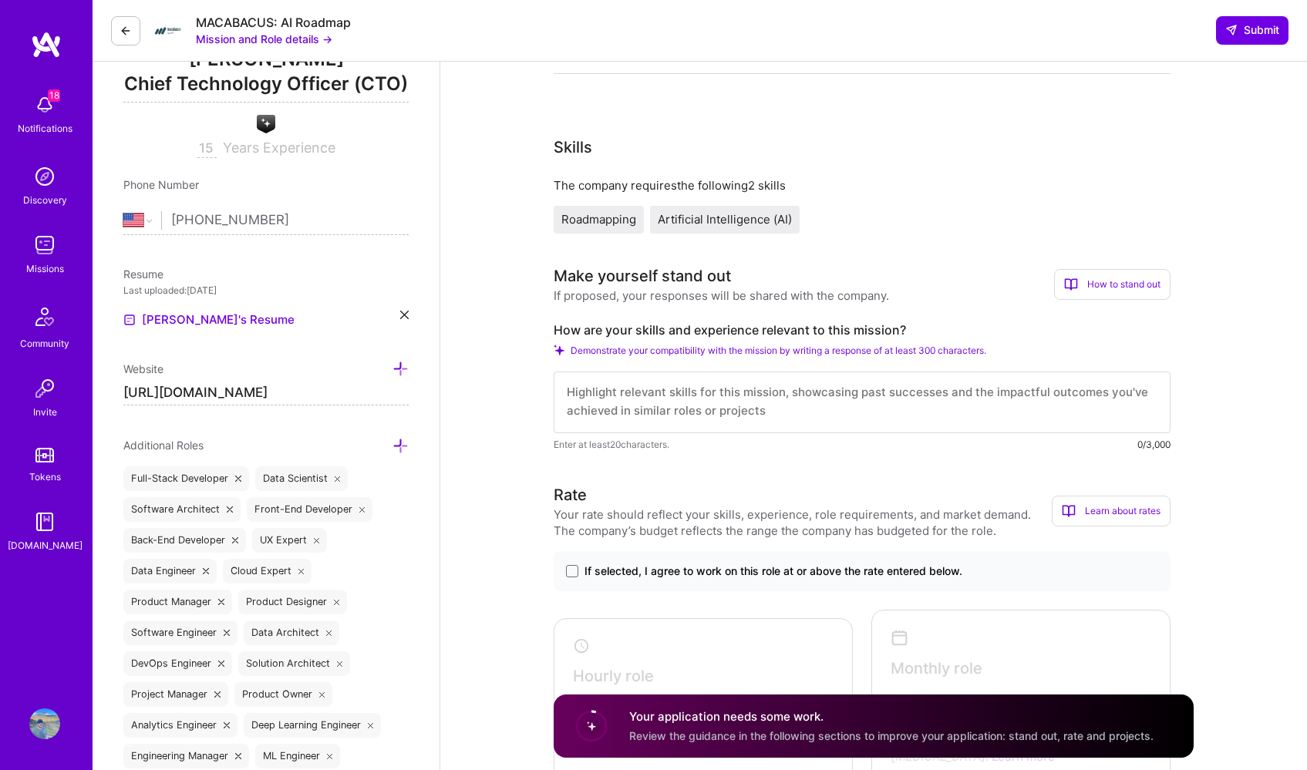
scroll to position [335, 0]
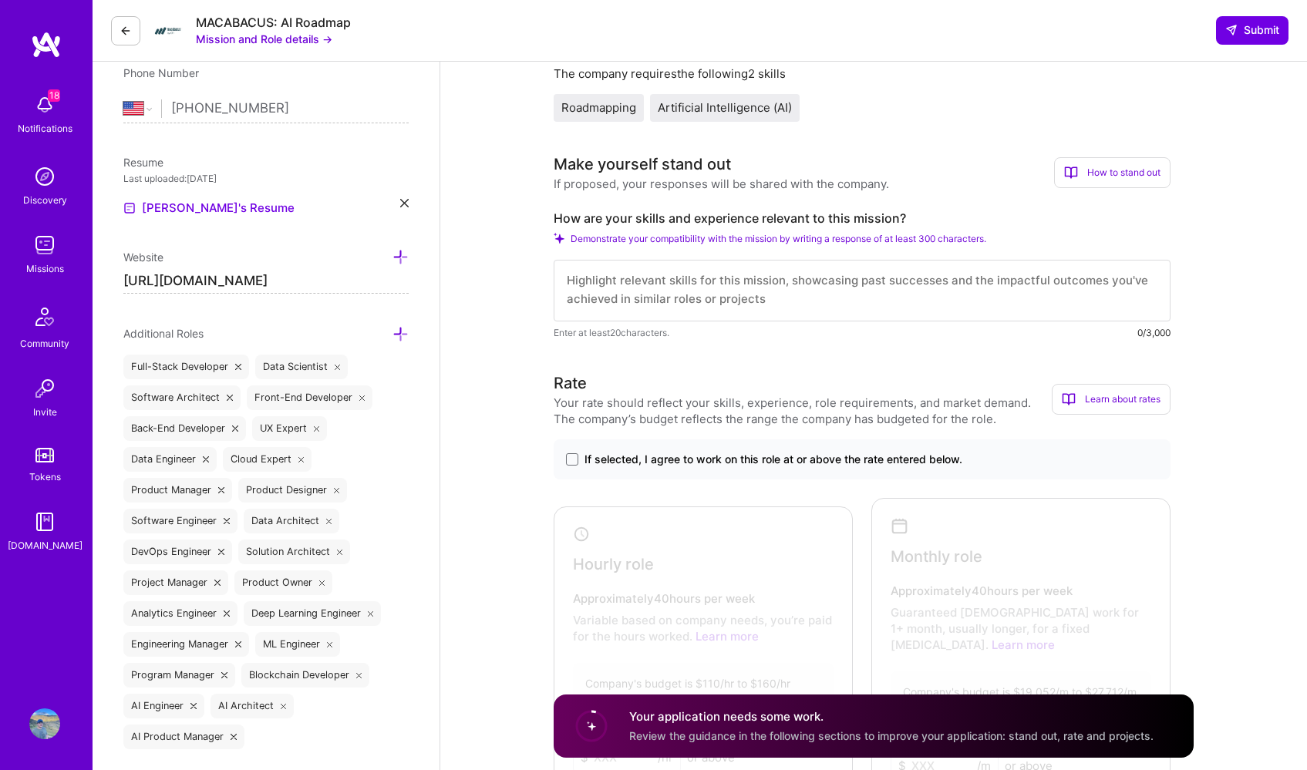
click at [826, 298] on textarea at bounding box center [862, 291] width 617 height 62
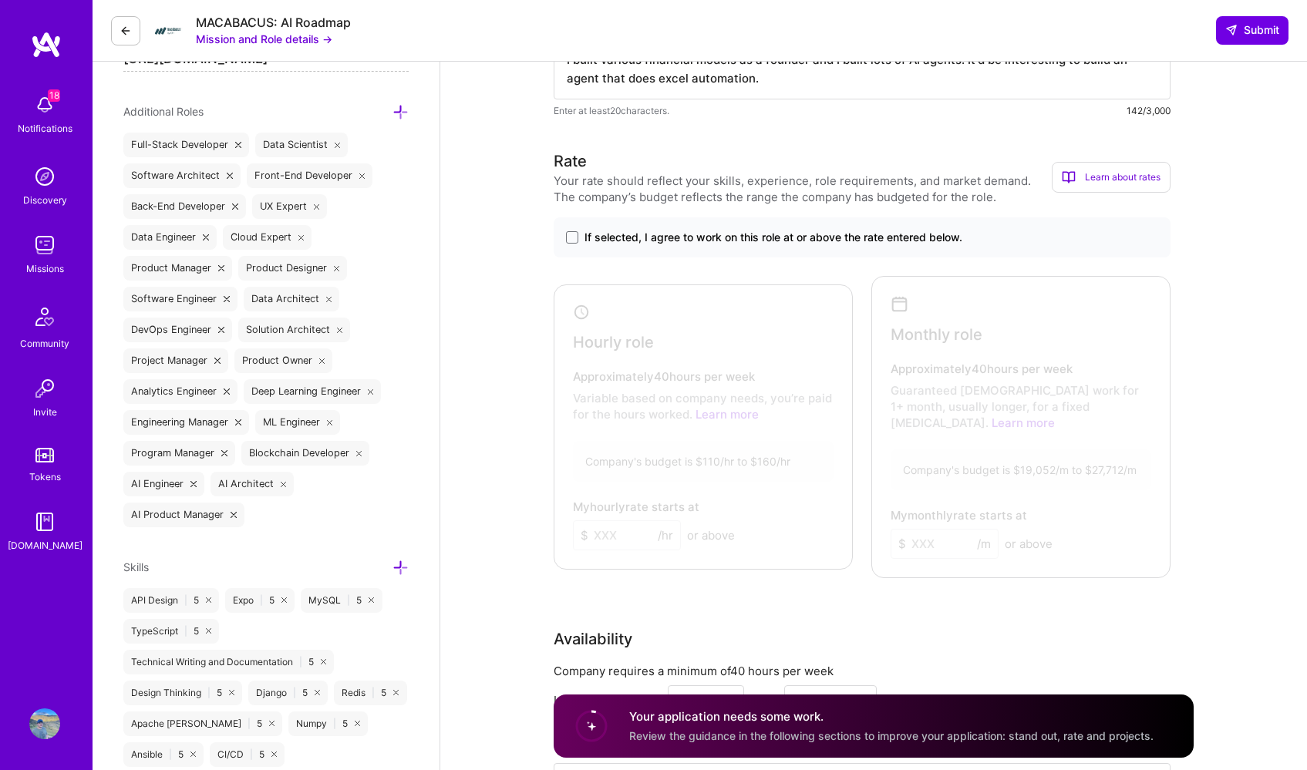
scroll to position [562, 0]
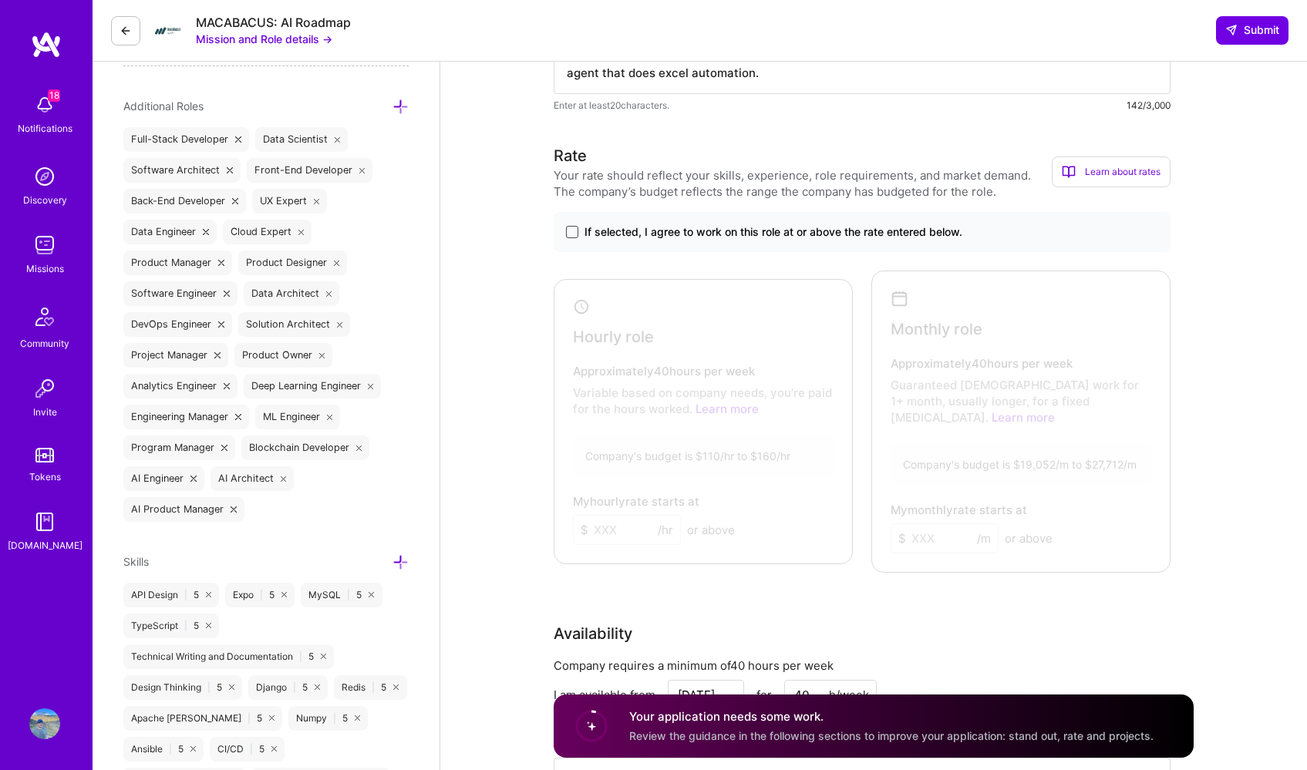
type textarea "I built various financial models as a founder and I built lots of AI agents. It…"
click at [572, 228] on span at bounding box center [572, 232] width 12 height 12
click at [0, 0] on input "If selected, I agree to work on this role at or above the rate entered below." at bounding box center [0, 0] width 0 height 0
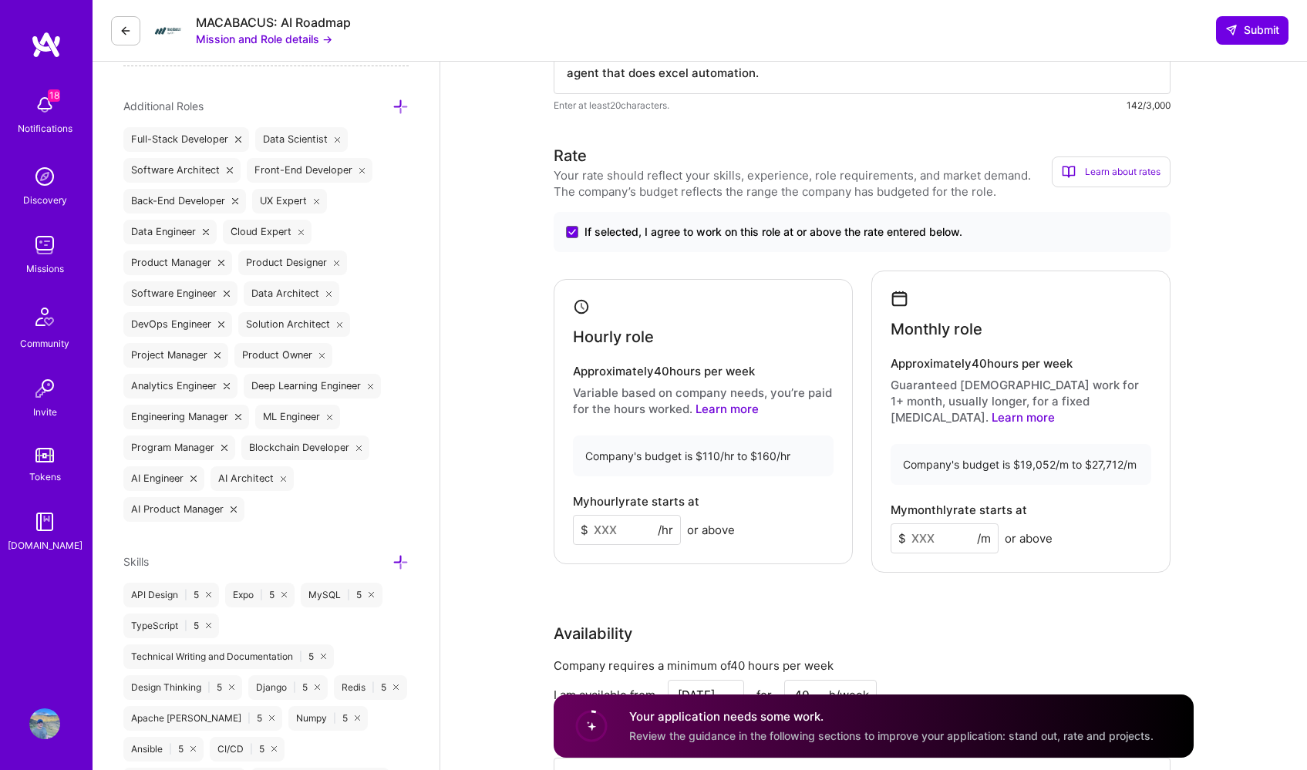
click at [629, 522] on input at bounding box center [627, 530] width 108 height 30
click at [619, 524] on input at bounding box center [627, 530] width 108 height 30
type input "155"
click at [944, 524] on input at bounding box center [945, 539] width 108 height 30
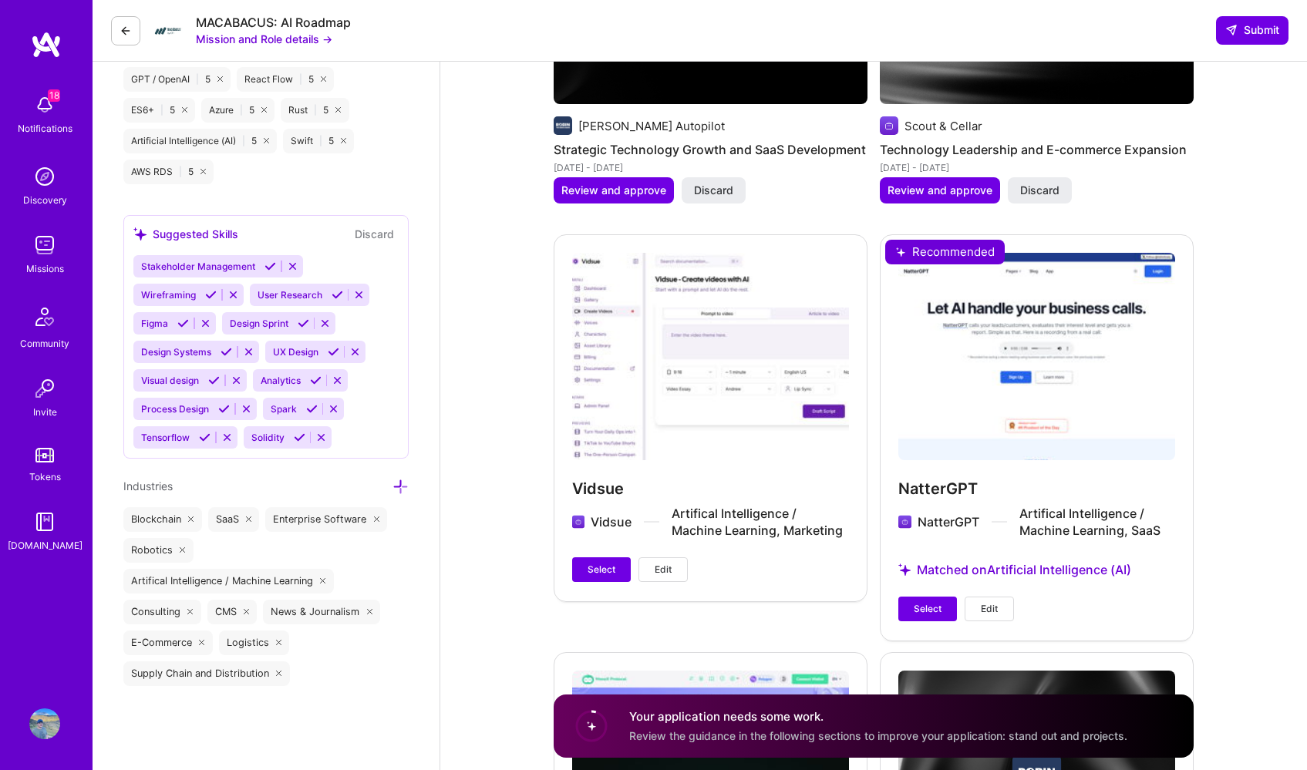
scroll to position [2389, 0]
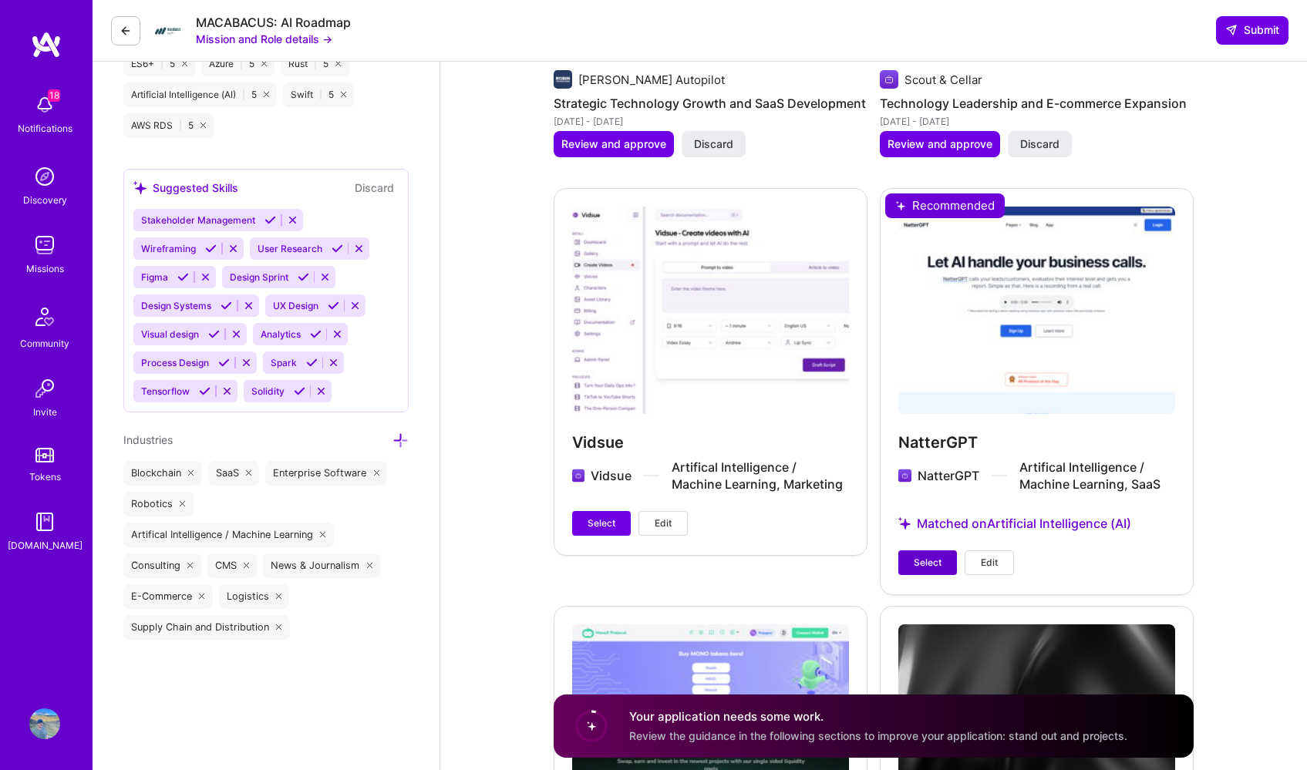
type input "27000"
click at [915, 556] on span "Select" at bounding box center [928, 563] width 28 height 14
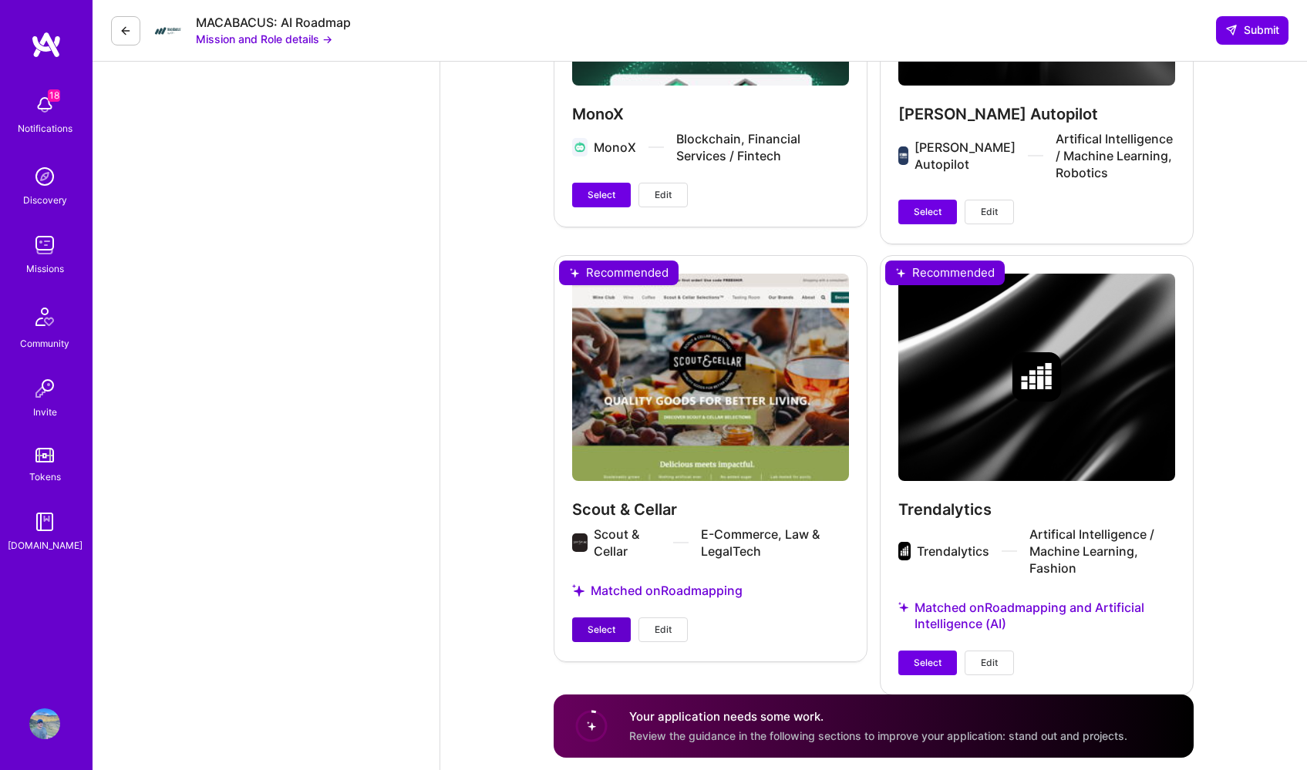
click at [614, 623] on span "Select" at bounding box center [602, 630] width 28 height 14
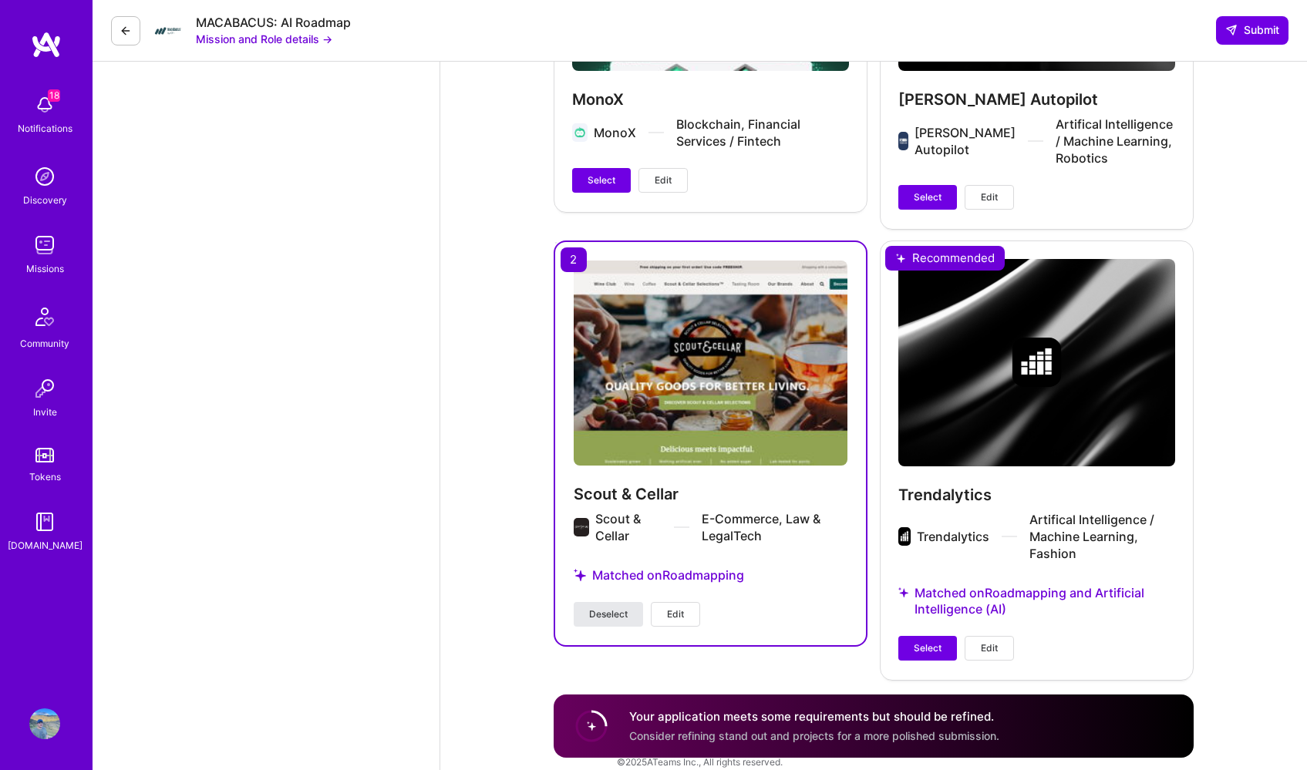
scroll to position [3122, 0]
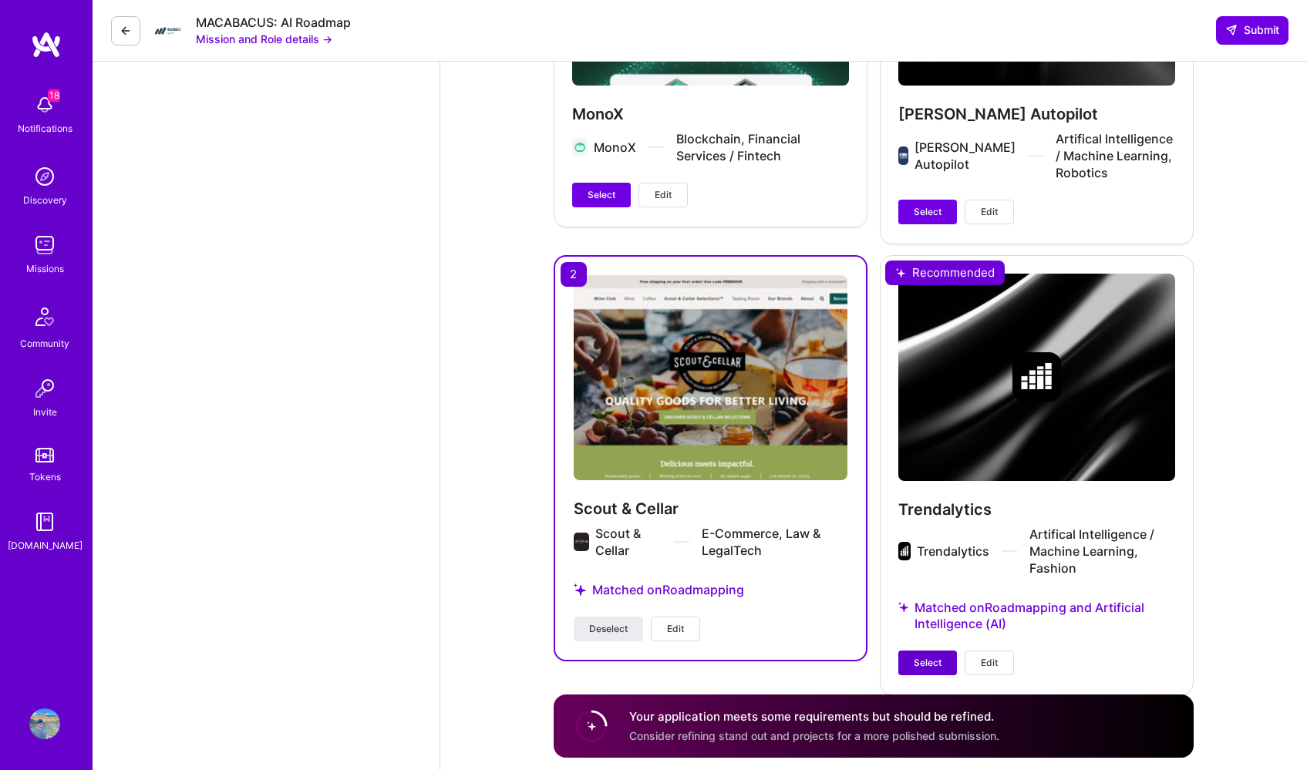
click at [949, 651] on button "Select" at bounding box center [927, 663] width 59 height 25
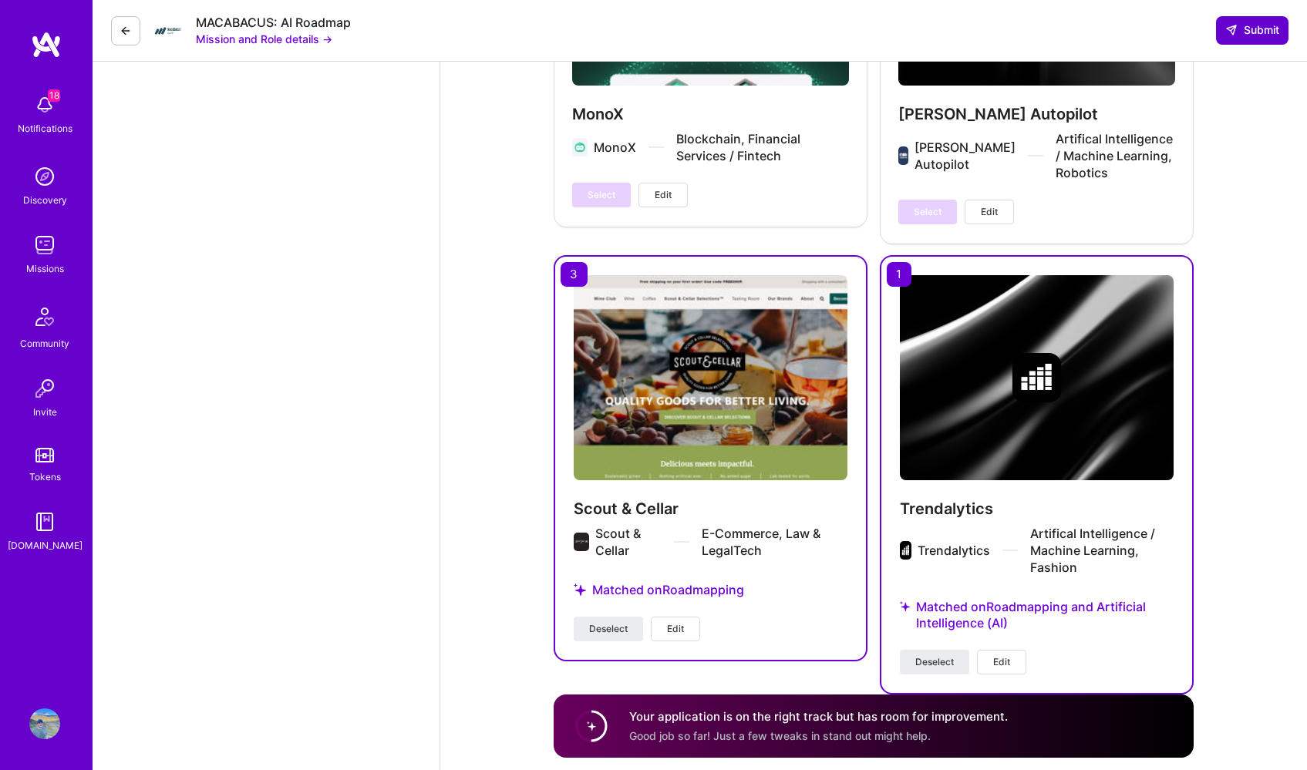
click at [1248, 29] on span "Submit" at bounding box center [1252, 29] width 54 height 15
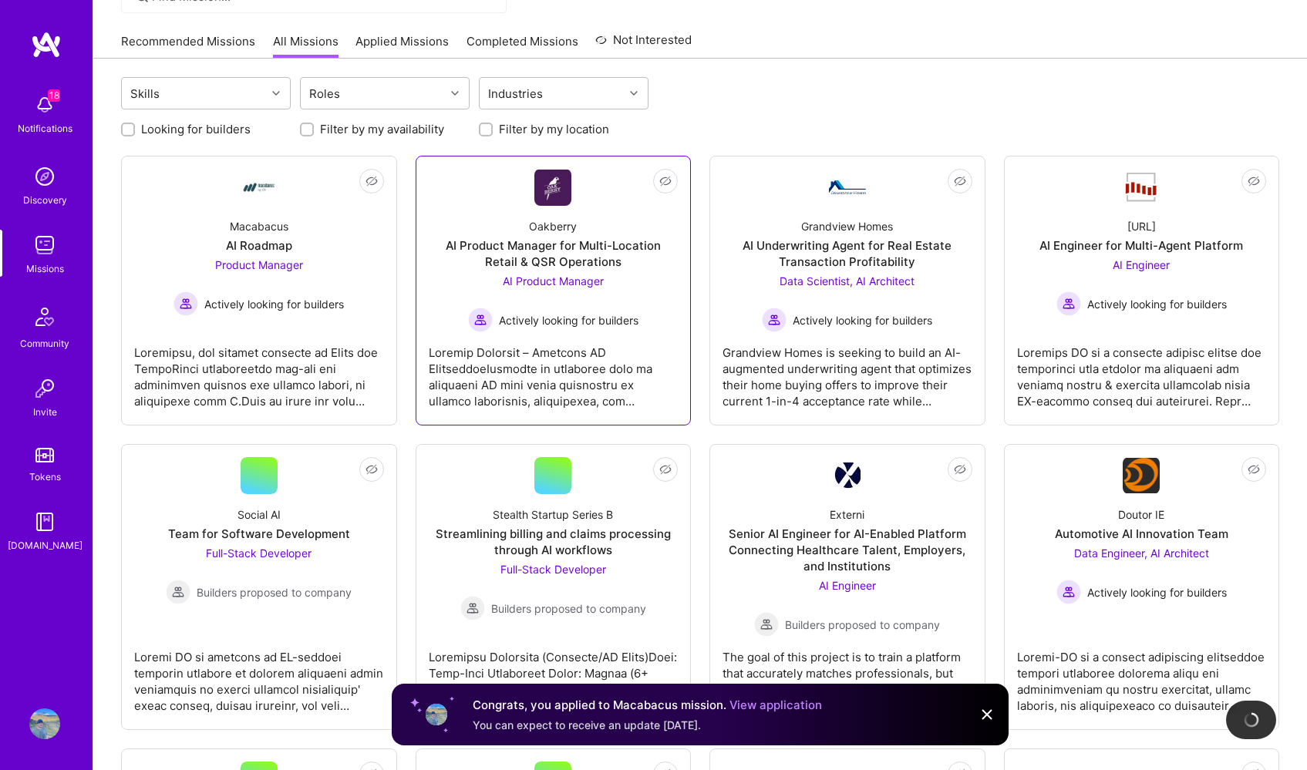
scroll to position [136, 0]
click at [580, 387] on div at bounding box center [554, 370] width 250 height 77
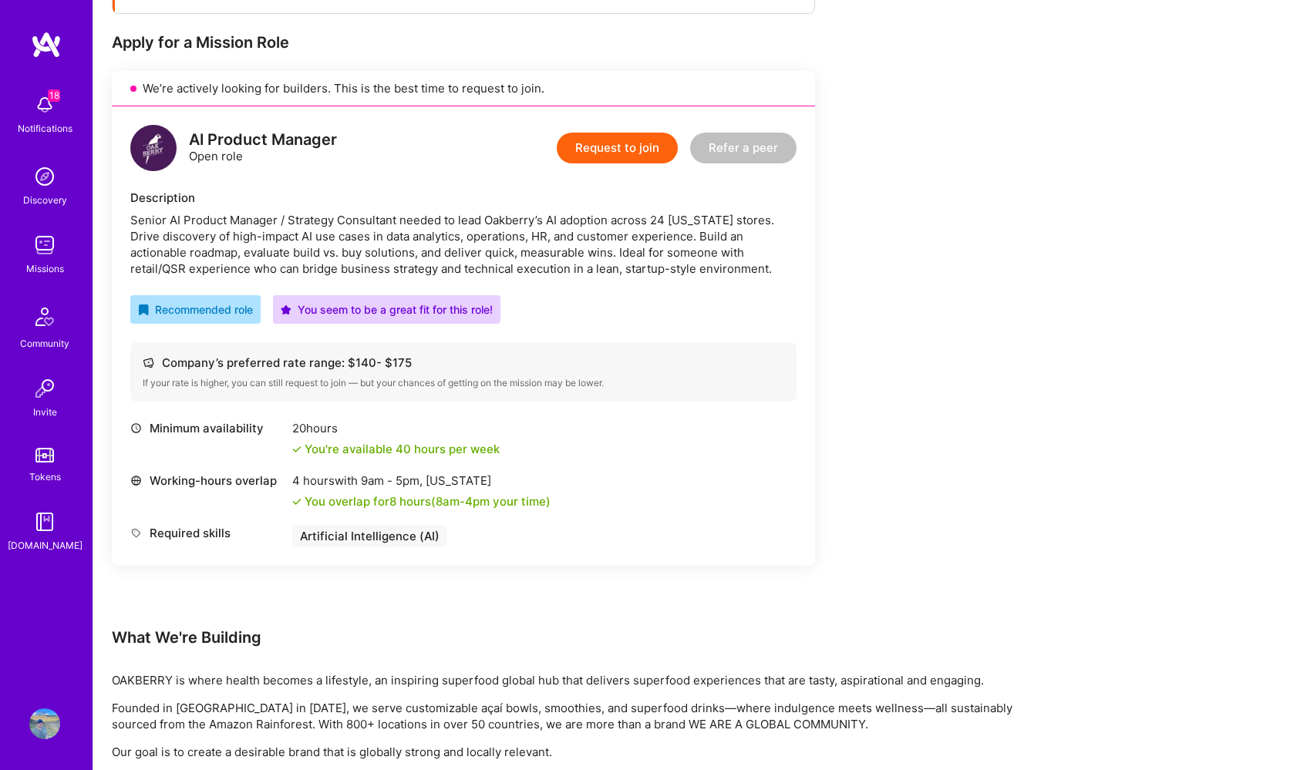
scroll to position [308, 0]
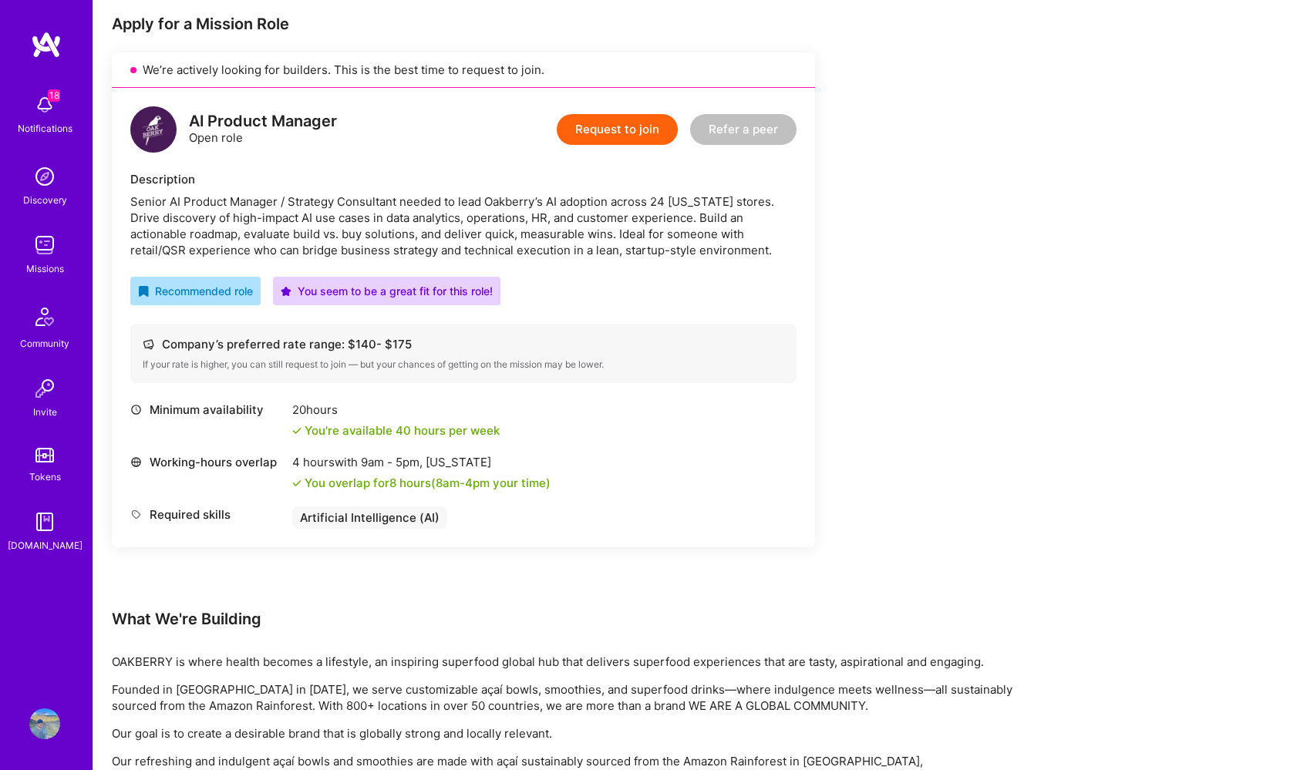
click at [618, 134] on button "Request to join" at bounding box center [617, 129] width 121 height 31
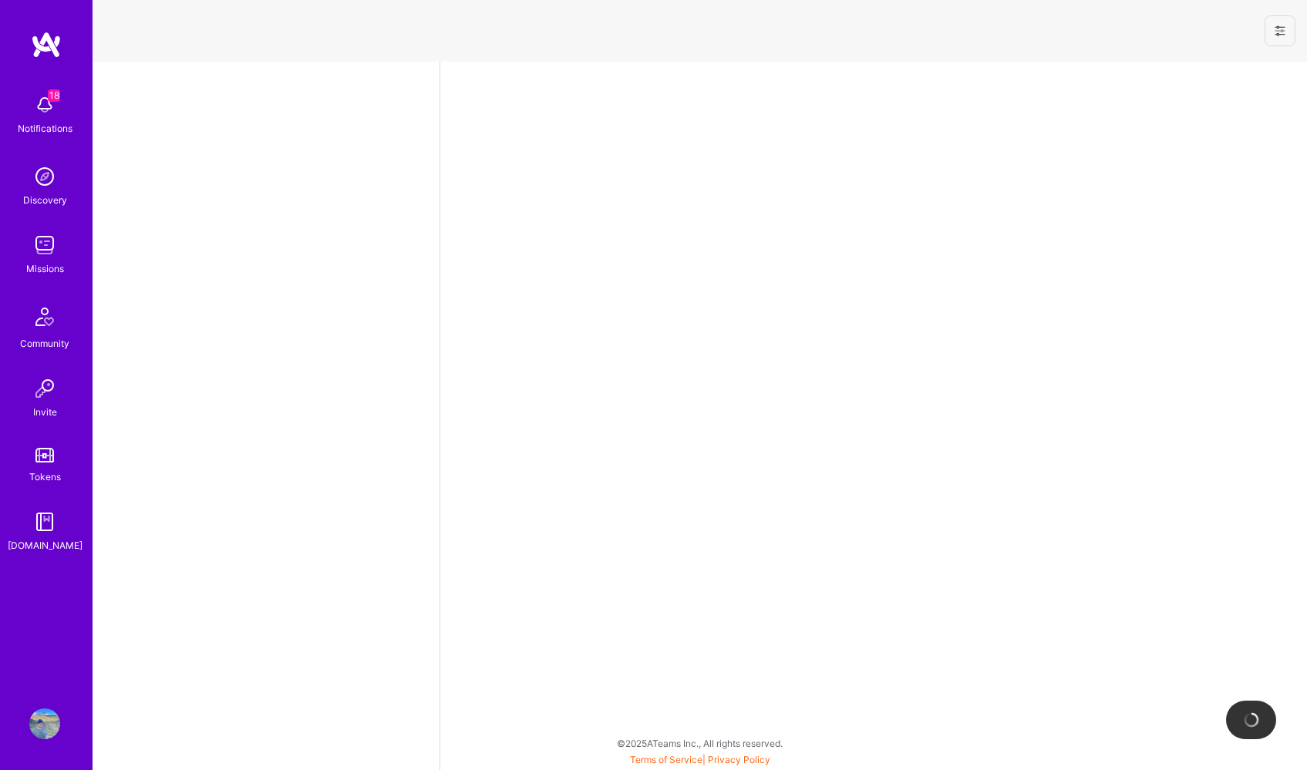
select select "US"
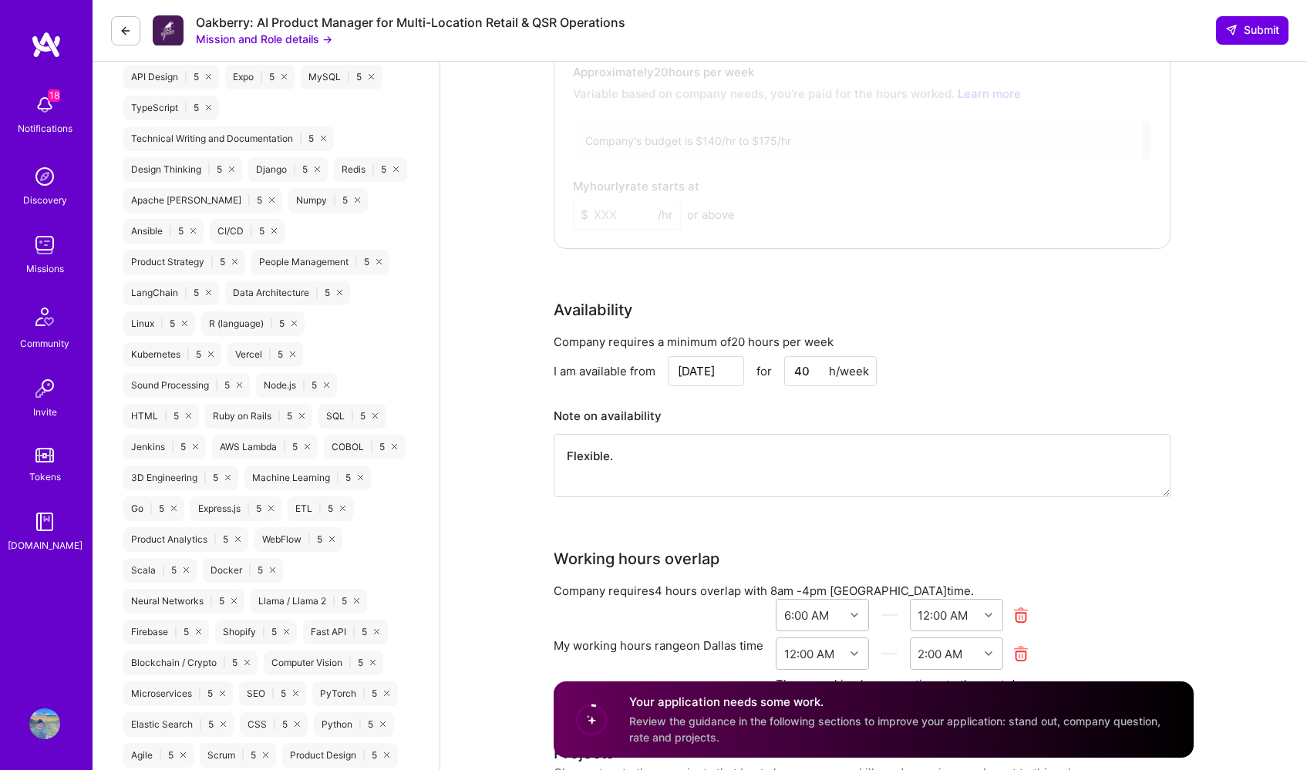
scroll to position [1165, 0]
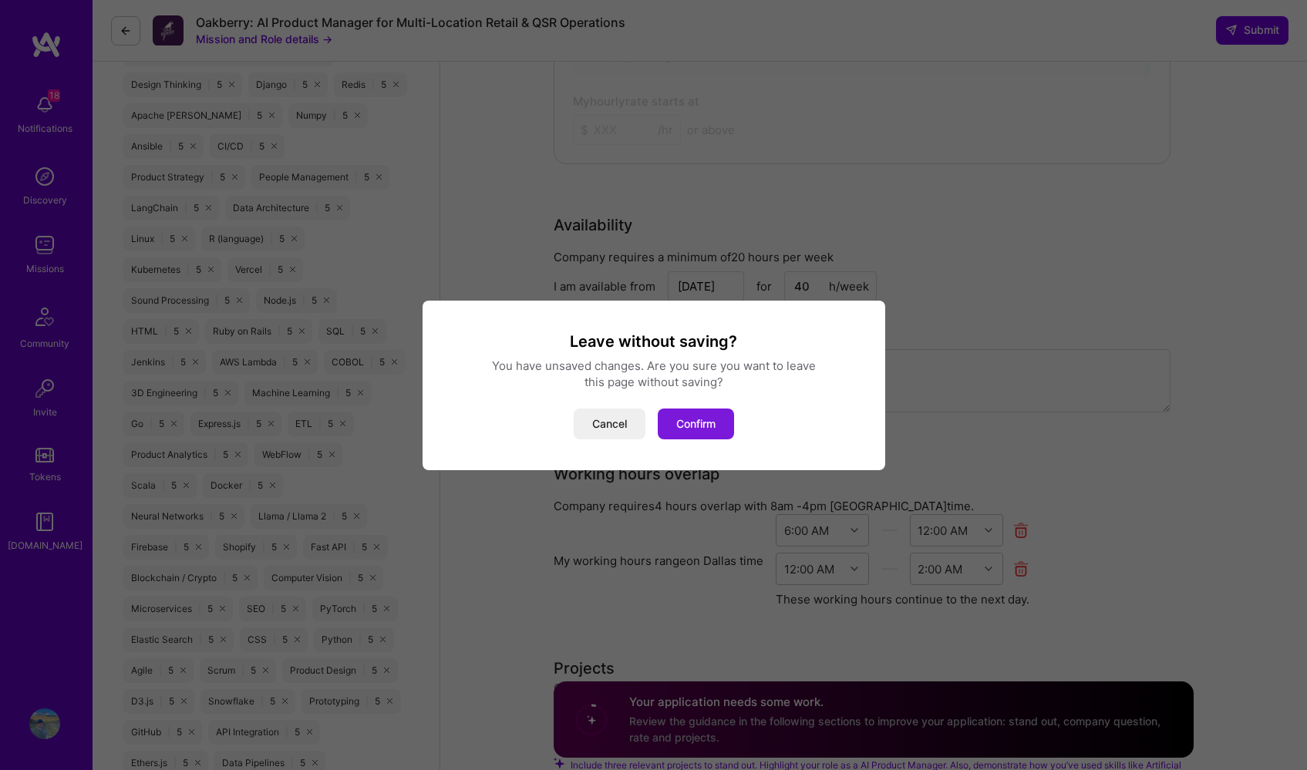
click at [721, 428] on button "Confirm" at bounding box center [696, 424] width 76 height 31
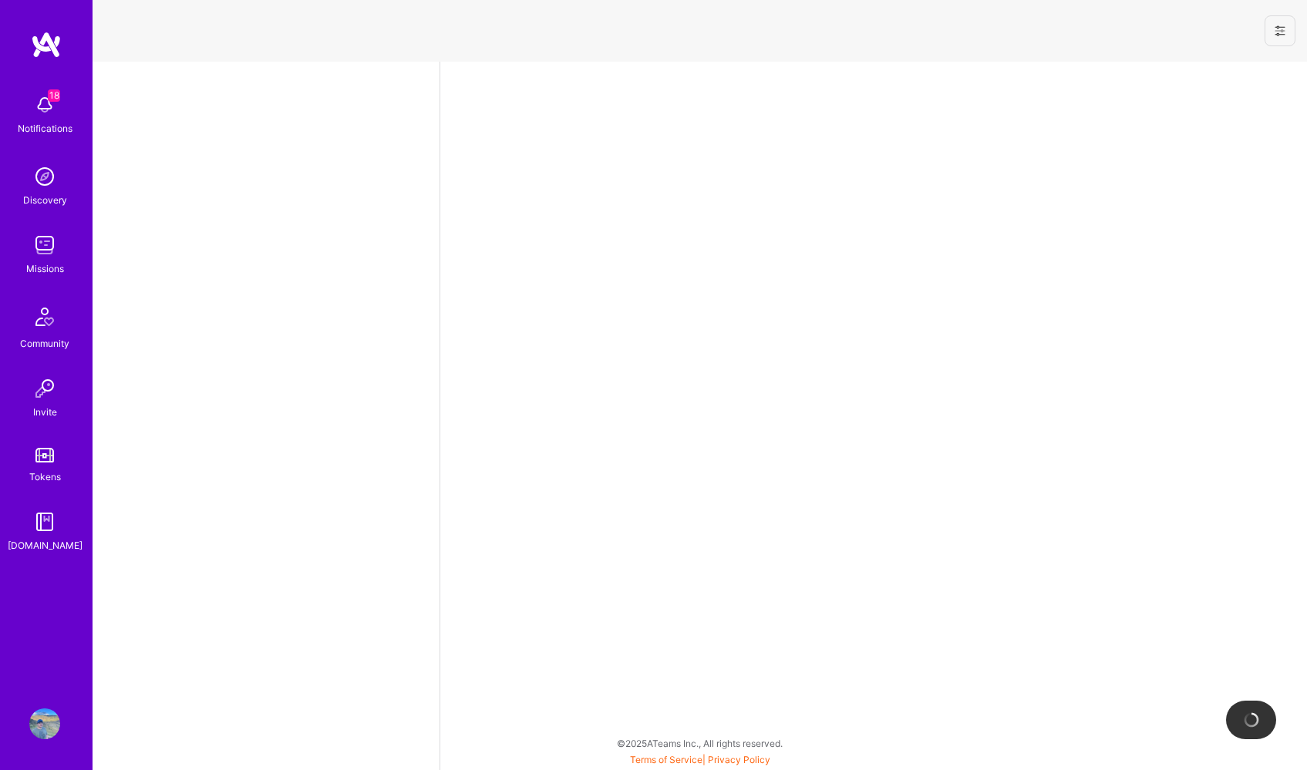
click at [45, 251] on img at bounding box center [44, 245] width 31 height 31
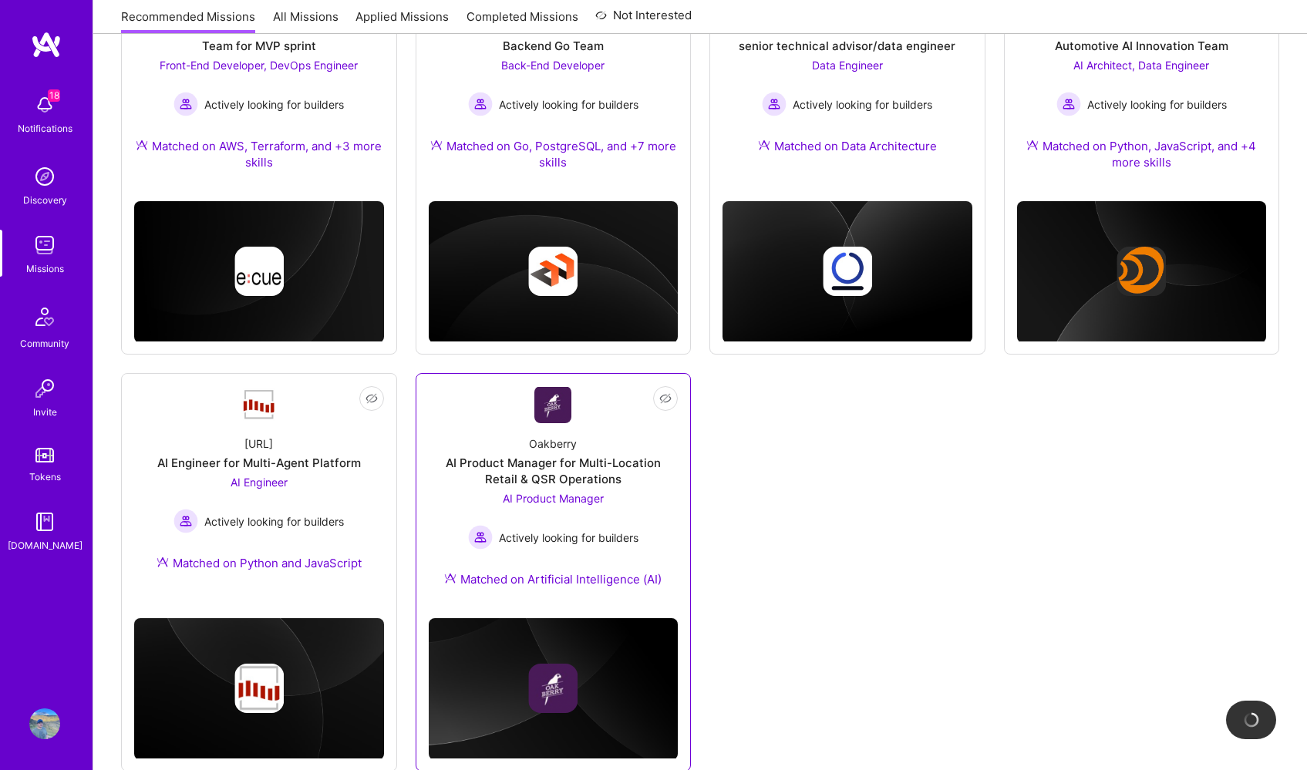
scroll to position [745, 0]
